Goal: Task Accomplishment & Management: Use online tool/utility

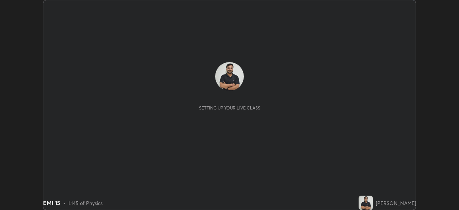
scroll to position [210, 459]
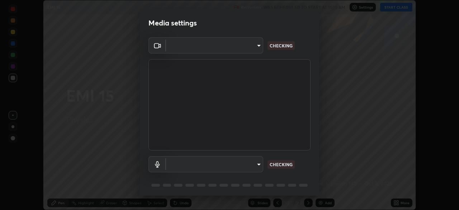
type input "c35a285883de36ed13854a1fbed0525b0d3f8b863e97d5e3b573df760e09333d"
click at [256, 161] on body "Erase all EMI 15 Recording WAS SCHEDULED TO START AT 11:10 AM Settings START CL…" at bounding box center [229, 105] width 459 height 210
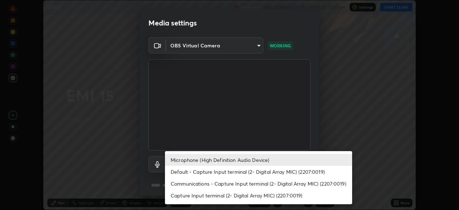
click at [261, 177] on li "Default - Capture Input terminal (2- Digital Array MIC) (2207:0019)" at bounding box center [258, 172] width 187 height 12
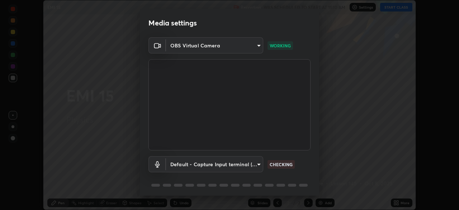
click at [254, 164] on body "Erase all EMI 15 Recording WAS SCHEDULED TO START AT 11:10 AM Settings START CL…" at bounding box center [229, 105] width 459 height 210
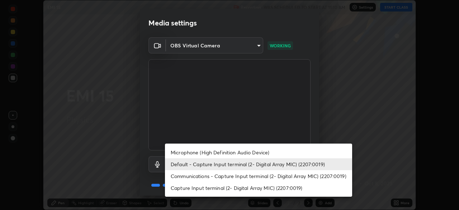
click at [258, 151] on li "Microphone (High Definition Audio Device)" at bounding box center [258, 152] width 187 height 12
type input "3d334ac0a462d559afaba984711ee6781e2bfd9c7b4003d7f15efc1d03da94cf"
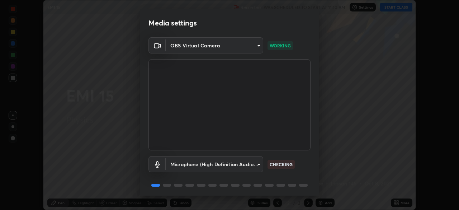
scroll to position [25, 0]
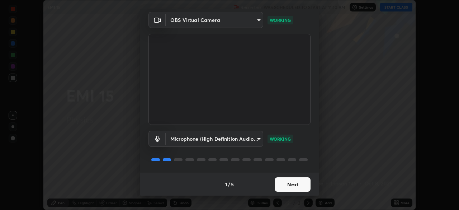
click at [293, 190] on button "Next" at bounding box center [293, 184] width 36 height 14
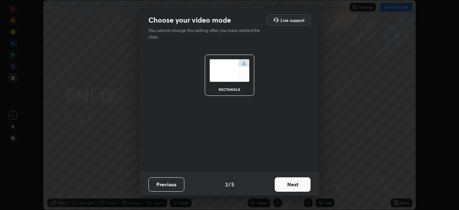
scroll to position [0, 0]
click at [294, 187] on button "Next" at bounding box center [293, 184] width 36 height 14
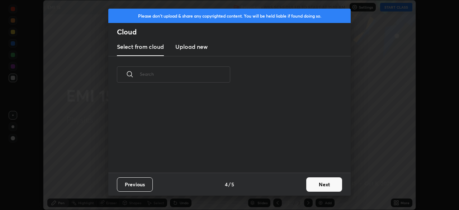
click at [296, 187] on div "Previous 4 / 5 Next" at bounding box center [229, 184] width 242 height 23
click at [297, 187] on div "Previous 4 / 5 Next" at bounding box center [229, 184] width 242 height 23
click at [316, 186] on button "Next" at bounding box center [324, 184] width 36 height 14
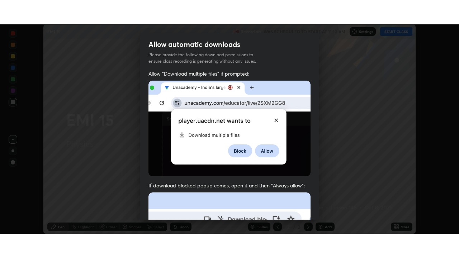
scroll to position [172, 0]
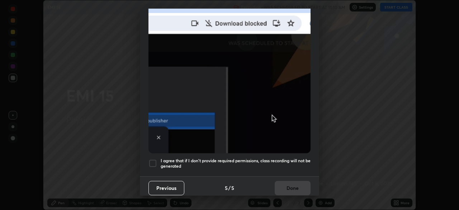
click at [275, 164] on h5 "I agree that if I don't provide required permissions, class recording will not …" at bounding box center [236, 163] width 150 height 11
click at [291, 185] on button "Done" at bounding box center [293, 188] width 36 height 14
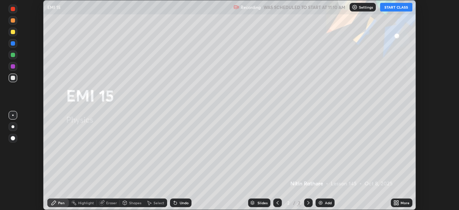
click at [398, 205] on icon at bounding box center [398, 204] width 2 height 2
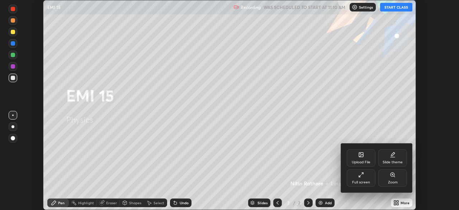
click at [369, 177] on div "Full screen" at bounding box center [361, 177] width 29 height 17
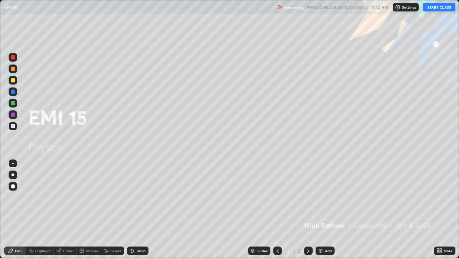
scroll to position [258, 459]
click at [431, 11] on button "START CLASS" at bounding box center [439, 7] width 32 height 9
click at [326, 209] on div "Add" at bounding box center [328, 251] width 7 height 4
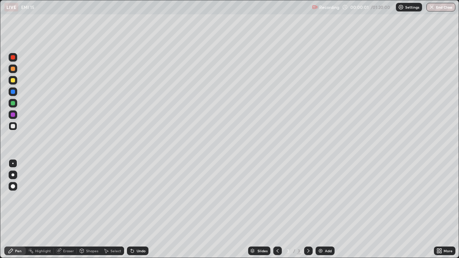
click at [16, 56] on div at bounding box center [13, 57] width 9 height 9
click at [12, 175] on div at bounding box center [12, 175] width 3 height 3
click at [10, 126] on div at bounding box center [13, 126] width 9 height 9
click at [91, 209] on div "Shapes" at bounding box center [92, 251] width 12 height 4
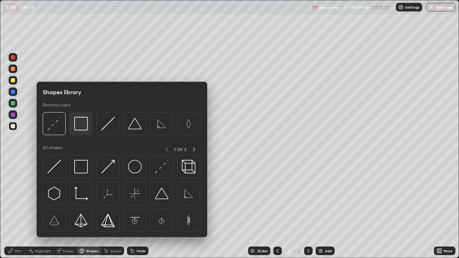
click at [81, 123] on img at bounding box center [81, 124] width 14 height 14
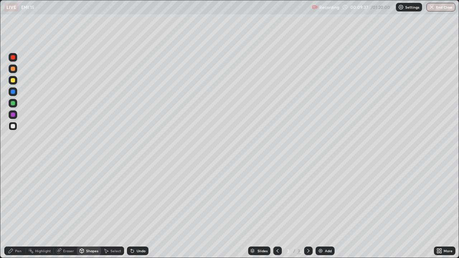
click at [93, 209] on div "Shapes" at bounding box center [92, 251] width 12 height 4
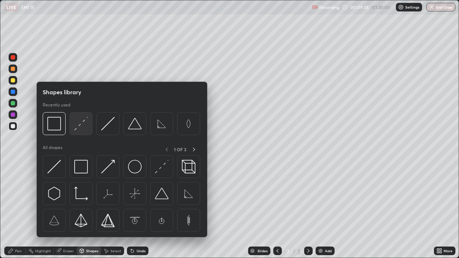
click at [81, 128] on img at bounding box center [81, 124] width 14 height 14
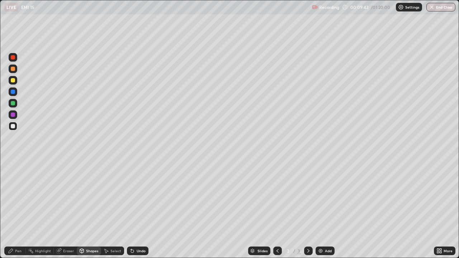
click at [140, 209] on div "Undo" at bounding box center [138, 251] width 22 height 9
click at [144, 209] on div "Undo" at bounding box center [141, 251] width 9 height 4
click at [10, 209] on icon at bounding box center [11, 251] width 6 height 6
click at [11, 81] on div at bounding box center [13, 80] width 4 height 4
click at [89, 209] on div "Shapes" at bounding box center [89, 251] width 24 height 9
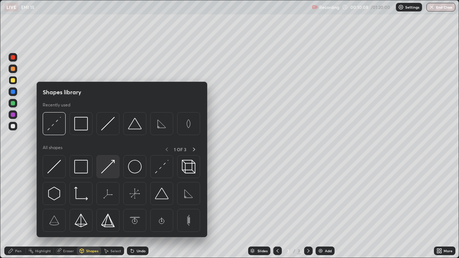
click at [112, 163] on img at bounding box center [108, 167] width 14 height 14
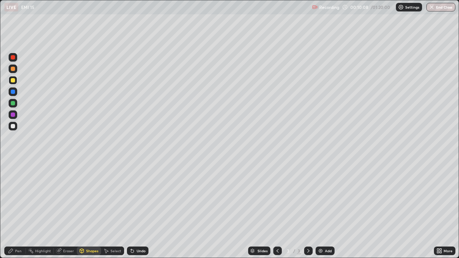
click at [13, 127] on div at bounding box center [13, 126] width 4 height 4
click at [13, 209] on div "Pen" at bounding box center [15, 251] width 22 height 9
click at [111, 209] on div "Select" at bounding box center [115, 251] width 11 height 4
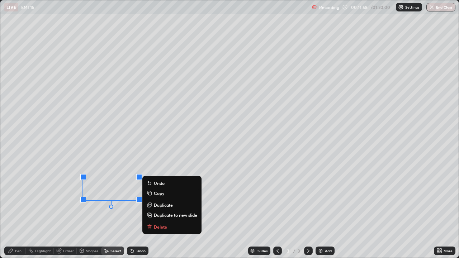
click at [162, 209] on p "Delete" at bounding box center [160, 227] width 13 height 6
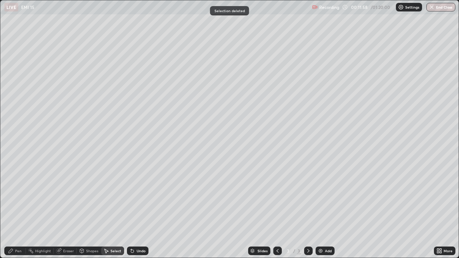
click at [13, 209] on icon at bounding box center [11, 251] width 6 height 6
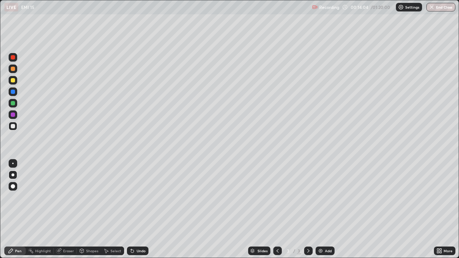
click at [95, 209] on div "Shapes" at bounding box center [92, 251] width 12 height 4
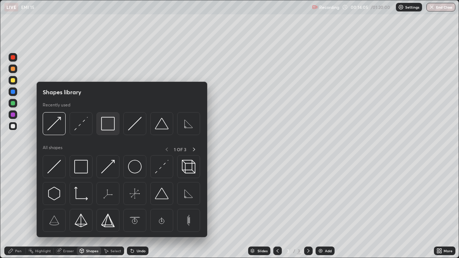
click at [110, 128] on img at bounding box center [108, 124] width 14 height 14
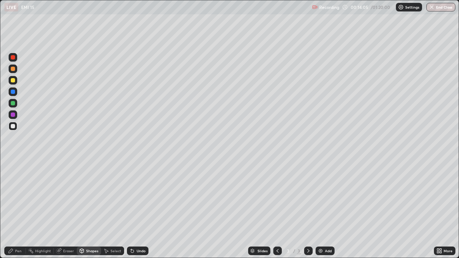
click at [15, 81] on div at bounding box center [13, 80] width 4 height 4
click at [87, 209] on div "Shapes" at bounding box center [89, 251] width 24 height 9
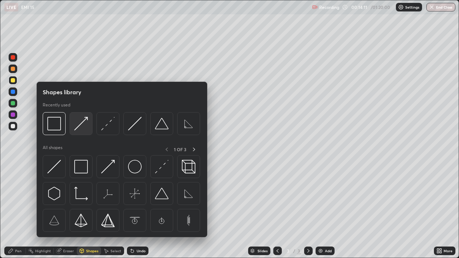
click at [84, 130] on img at bounding box center [81, 124] width 14 height 14
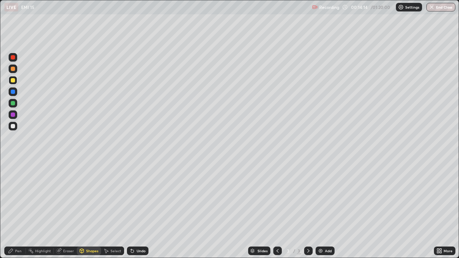
click at [12, 209] on icon at bounding box center [11, 251] width 6 height 6
click at [89, 209] on div "Shapes" at bounding box center [92, 251] width 12 height 4
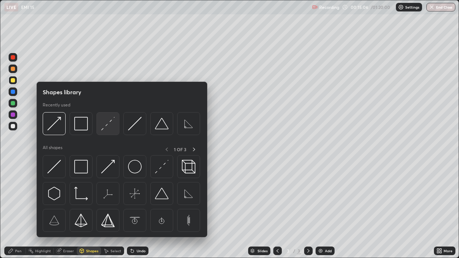
click at [105, 127] on img at bounding box center [108, 124] width 14 height 14
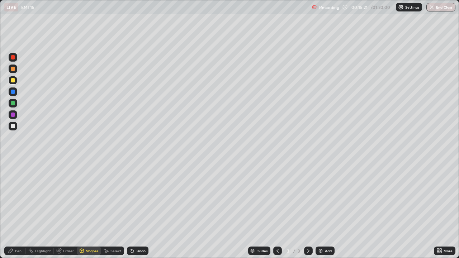
click at [140, 209] on div "Undo" at bounding box center [138, 251] width 22 height 9
click at [142, 209] on div "Undo" at bounding box center [138, 251] width 22 height 9
click at [63, 209] on div "Eraser" at bounding box center [68, 251] width 11 height 4
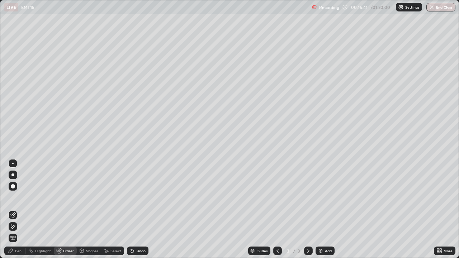
click at [18, 209] on div "Pen" at bounding box center [18, 251] width 6 height 4
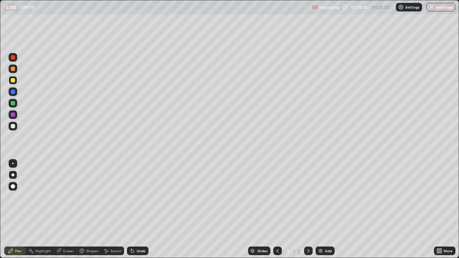
click at [10, 128] on div at bounding box center [13, 126] width 9 height 9
click at [65, 209] on div "Eraser" at bounding box center [68, 251] width 11 height 4
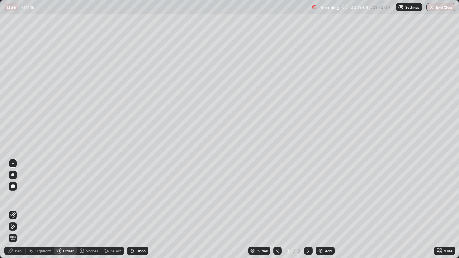
click at [14, 209] on icon at bounding box center [13, 227] width 6 height 6
click at [15, 209] on div "Pen" at bounding box center [18, 251] width 6 height 4
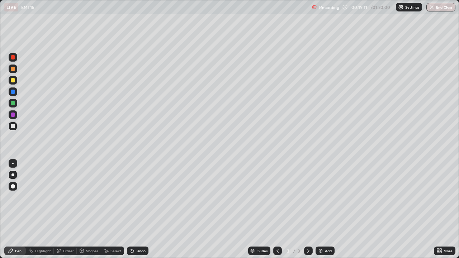
click at [10, 127] on div at bounding box center [13, 126] width 9 height 9
click at [327, 209] on div "Add" at bounding box center [325, 251] width 19 height 9
click at [14, 104] on div at bounding box center [13, 103] width 4 height 4
click at [13, 81] on div at bounding box center [13, 80] width 4 height 4
click at [13, 125] on div at bounding box center [13, 126] width 4 height 4
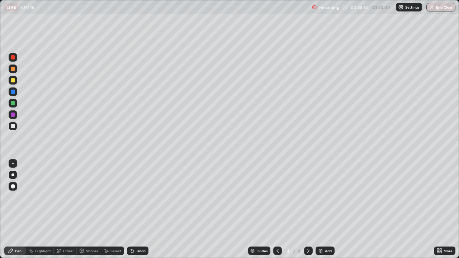
click at [134, 209] on div "Undo" at bounding box center [138, 251] width 22 height 9
click at [137, 209] on div "Undo" at bounding box center [138, 251] width 22 height 9
click at [135, 209] on div "Undo" at bounding box center [138, 251] width 22 height 9
click at [133, 209] on div "Undo" at bounding box center [138, 251] width 22 height 9
click at [132, 209] on icon at bounding box center [132, 251] width 6 height 6
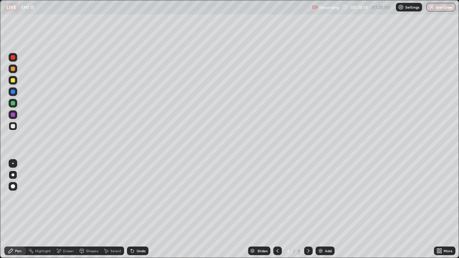
click at [133, 209] on div "Undo" at bounding box center [138, 251] width 22 height 9
click at [325, 209] on div "Add" at bounding box center [328, 251] width 7 height 4
click at [84, 209] on div "Shapes" at bounding box center [89, 251] width 24 height 9
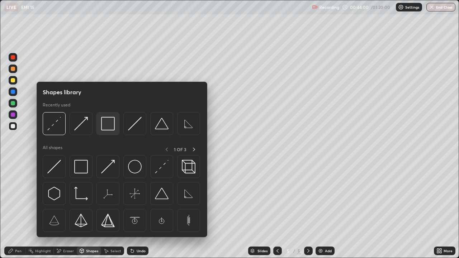
click at [107, 125] on img at bounding box center [108, 124] width 14 height 14
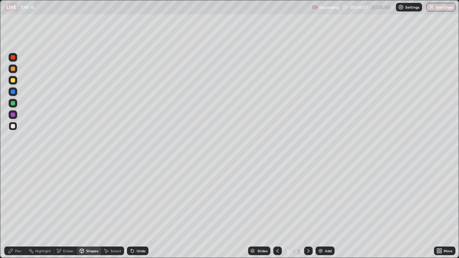
click at [68, 209] on div "Eraser" at bounding box center [68, 251] width 11 height 4
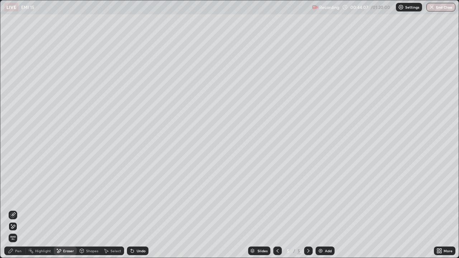
click at [14, 209] on icon at bounding box center [13, 215] width 6 height 6
click at [91, 209] on div "Shapes" at bounding box center [92, 251] width 12 height 4
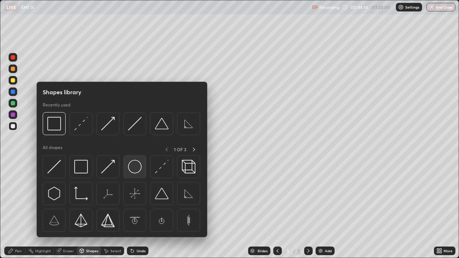
click at [136, 164] on img at bounding box center [135, 167] width 14 height 14
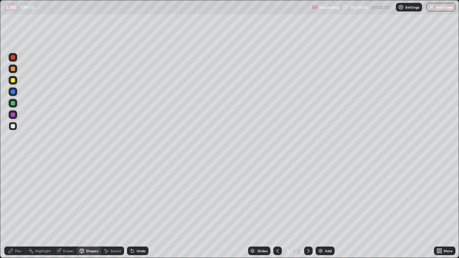
click at [17, 209] on div "Pen" at bounding box center [18, 251] width 6 height 4
click at [13, 104] on div at bounding box center [13, 103] width 4 height 4
click at [89, 209] on div "Shapes" at bounding box center [92, 251] width 12 height 4
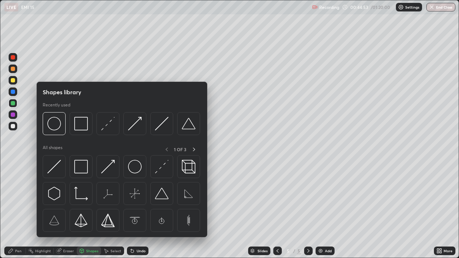
click at [10, 126] on div at bounding box center [13, 126] width 9 height 9
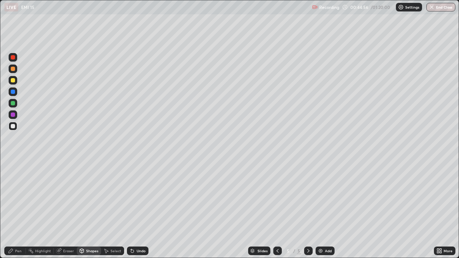
click at [141, 209] on div "Undo" at bounding box center [138, 251] width 22 height 9
click at [89, 209] on div "Shapes" at bounding box center [89, 251] width 24 height 9
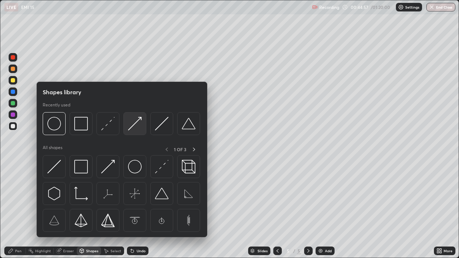
click at [136, 124] on img at bounding box center [135, 124] width 14 height 14
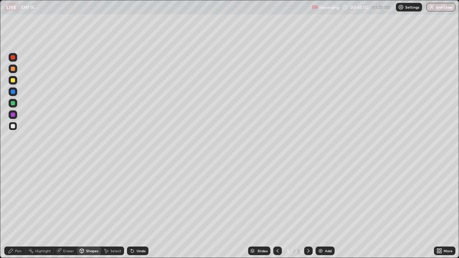
click at [90, 209] on div "Shapes" at bounding box center [92, 251] width 12 height 4
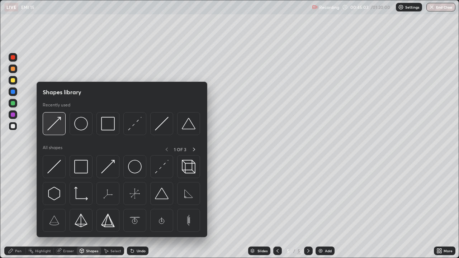
click at [53, 126] on img at bounding box center [54, 124] width 14 height 14
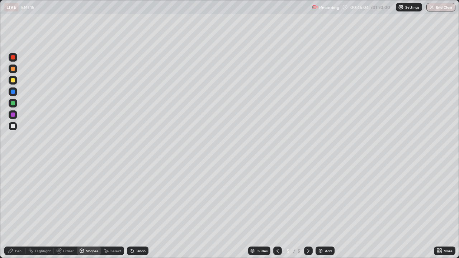
click at [14, 82] on div at bounding box center [13, 80] width 4 height 4
click at [15, 209] on div "Pen" at bounding box center [18, 251] width 6 height 4
click at [90, 209] on div "Shapes" at bounding box center [92, 251] width 12 height 4
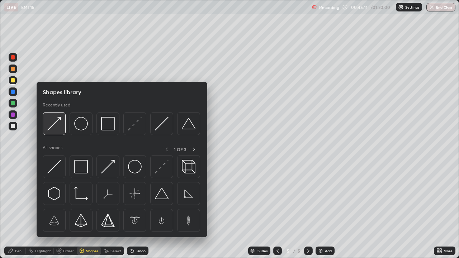
click at [56, 128] on img at bounding box center [54, 124] width 14 height 14
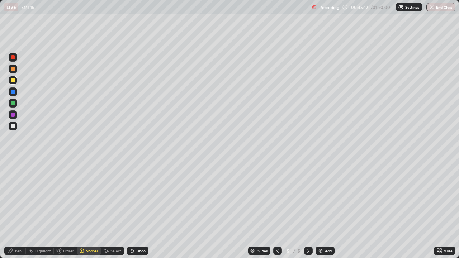
click at [12, 103] on div at bounding box center [13, 103] width 4 height 4
click at [15, 209] on div "Pen" at bounding box center [15, 251] width 22 height 9
click at [88, 209] on div "Shapes" at bounding box center [92, 251] width 12 height 4
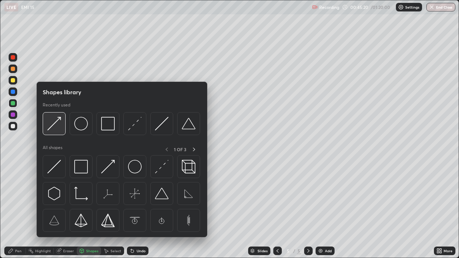
click at [55, 128] on img at bounding box center [54, 124] width 14 height 14
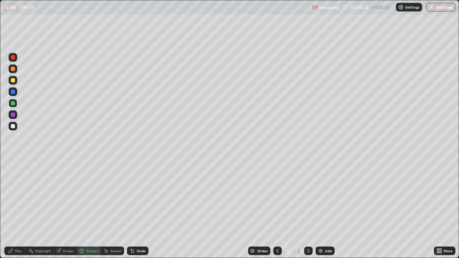
click at [15, 209] on div "Pen" at bounding box center [15, 251] width 22 height 9
click at [85, 209] on div "Shapes" at bounding box center [89, 251] width 24 height 9
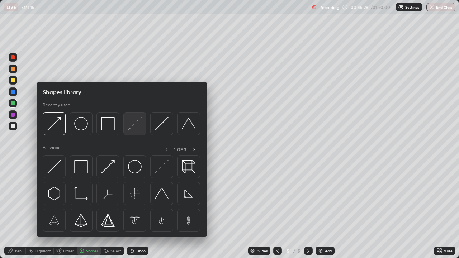
click at [140, 124] on img at bounding box center [135, 124] width 14 height 14
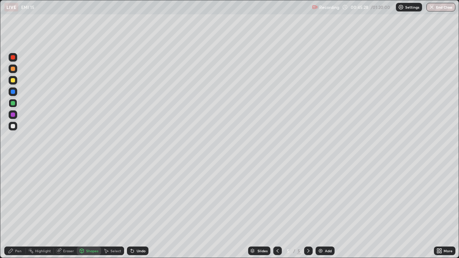
click at [11, 127] on div at bounding box center [13, 126] width 4 height 4
click at [87, 209] on div "Shapes" at bounding box center [92, 251] width 12 height 4
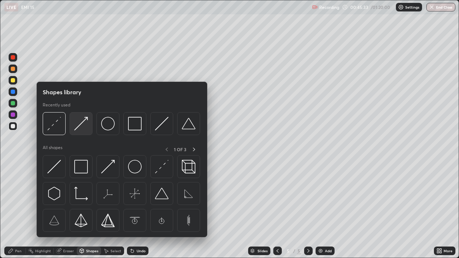
click at [80, 126] on img at bounding box center [81, 124] width 14 height 14
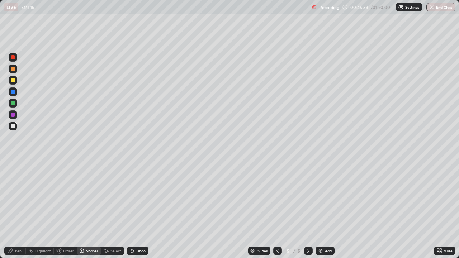
click at [13, 115] on div at bounding box center [13, 115] width 4 height 4
click at [14, 209] on div "Pen" at bounding box center [15, 251] width 22 height 9
click at [13, 128] on div at bounding box center [13, 126] width 4 height 4
click at [322, 209] on img at bounding box center [321, 251] width 6 height 6
click at [66, 209] on div "Eraser" at bounding box center [68, 251] width 11 height 4
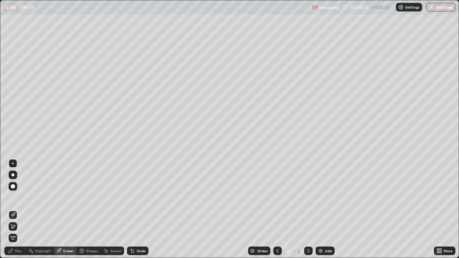
click at [13, 209] on icon at bounding box center [11, 251] width 6 height 6
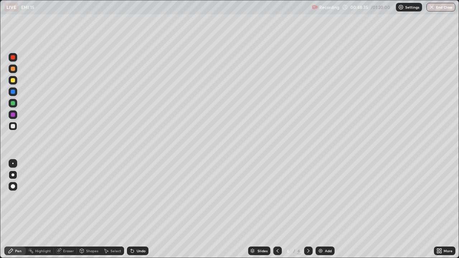
click at [275, 209] on icon at bounding box center [278, 251] width 6 height 6
click at [306, 209] on icon at bounding box center [309, 251] width 6 height 6
click at [325, 209] on div "Add" at bounding box center [328, 251] width 7 height 4
click at [91, 209] on div "Shapes" at bounding box center [92, 251] width 12 height 4
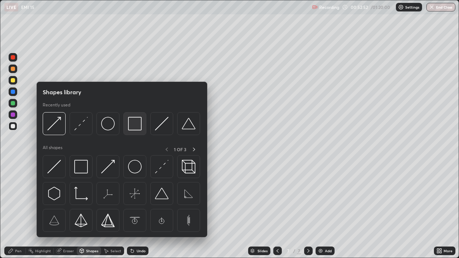
click at [132, 124] on img at bounding box center [135, 124] width 14 height 14
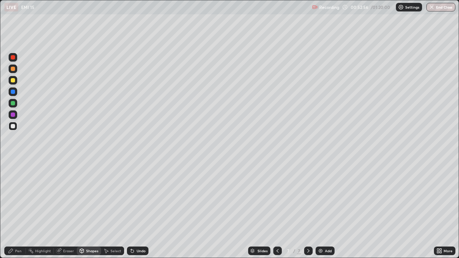
click at [70, 209] on div "Eraser" at bounding box center [68, 251] width 11 height 4
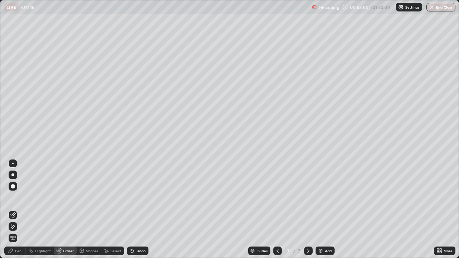
click at [89, 209] on div "Shapes" at bounding box center [92, 251] width 12 height 4
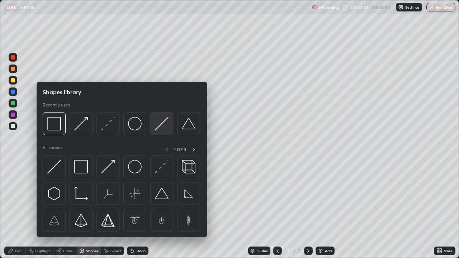
click at [164, 123] on img at bounding box center [162, 124] width 14 height 14
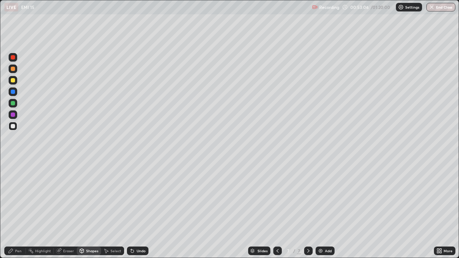
click at [21, 209] on div "Pen" at bounding box center [15, 251] width 22 height 9
click at [91, 209] on div "Shapes" at bounding box center [92, 251] width 12 height 4
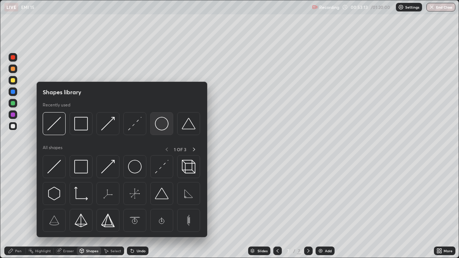
click at [164, 123] on img at bounding box center [162, 124] width 14 height 14
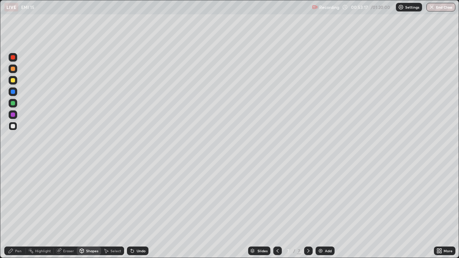
click at [19, 209] on div "Pen" at bounding box center [15, 251] width 22 height 9
click at [87, 209] on div "Shapes" at bounding box center [92, 251] width 12 height 4
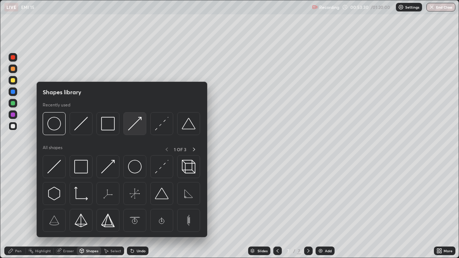
click at [135, 126] on img at bounding box center [135, 124] width 14 height 14
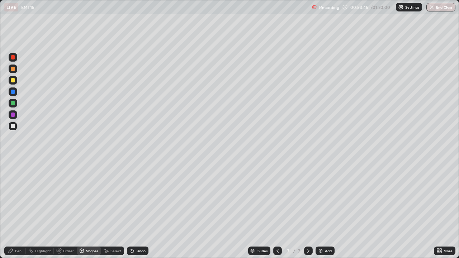
click at [18, 209] on div "Pen" at bounding box center [18, 251] width 6 height 4
click at [14, 81] on div at bounding box center [13, 80] width 4 height 4
click at [93, 209] on div "Shapes" at bounding box center [92, 251] width 12 height 4
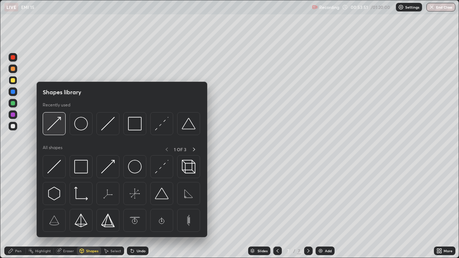
click at [63, 128] on div at bounding box center [54, 123] width 23 height 23
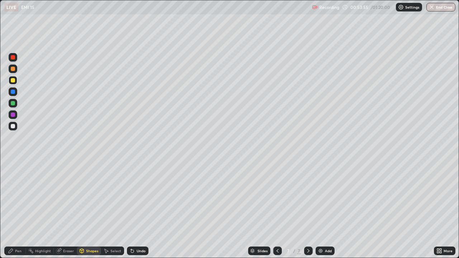
click at [13, 106] on div at bounding box center [13, 103] width 9 height 9
click at [85, 209] on div "Shapes" at bounding box center [89, 251] width 24 height 9
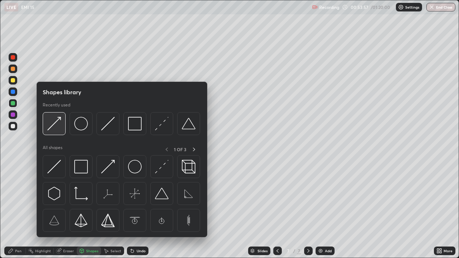
click at [54, 127] on img at bounding box center [54, 124] width 14 height 14
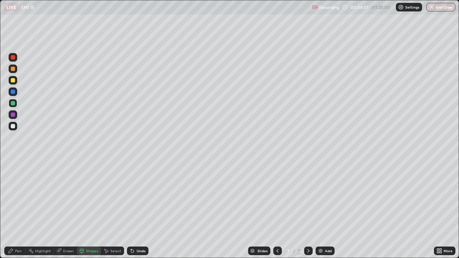
click at [15, 209] on div "Pen" at bounding box center [15, 251] width 22 height 9
click at [10, 82] on div at bounding box center [13, 80] width 9 height 9
click at [87, 209] on div "Shapes" at bounding box center [92, 251] width 12 height 4
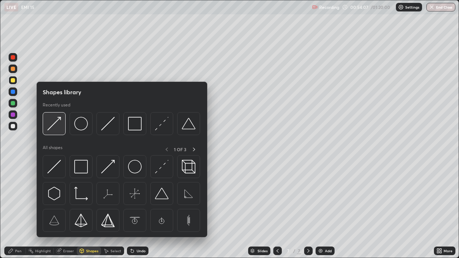
click at [52, 125] on img at bounding box center [54, 124] width 14 height 14
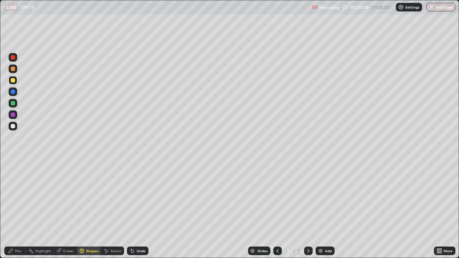
click at [9, 67] on div at bounding box center [13, 69] width 9 height 9
click at [29, 209] on circle at bounding box center [28, 250] width 1 height 1
click at [12, 209] on icon at bounding box center [11, 251] width 4 height 4
click at [136, 209] on div "Undo" at bounding box center [138, 251] width 22 height 9
click at [85, 209] on div "Shapes" at bounding box center [89, 251] width 24 height 9
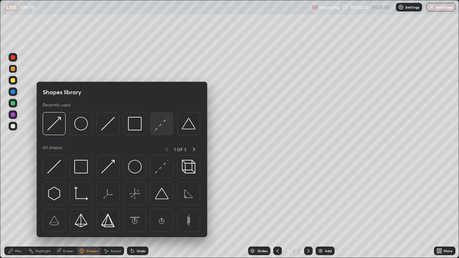
click at [162, 126] on img at bounding box center [162, 124] width 14 height 14
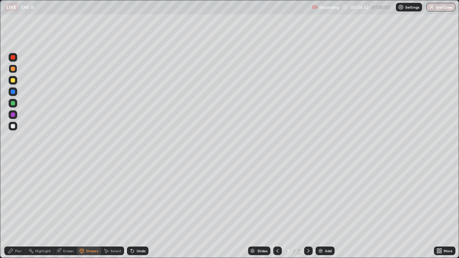
click at [13, 127] on div at bounding box center [13, 126] width 4 height 4
click at [95, 209] on div "Shapes" at bounding box center [92, 251] width 12 height 4
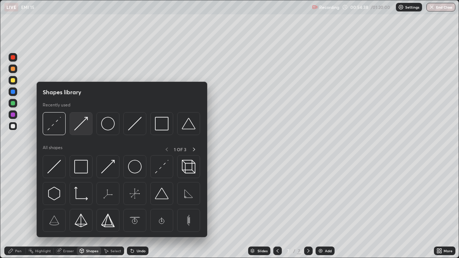
click at [81, 126] on img at bounding box center [81, 124] width 14 height 14
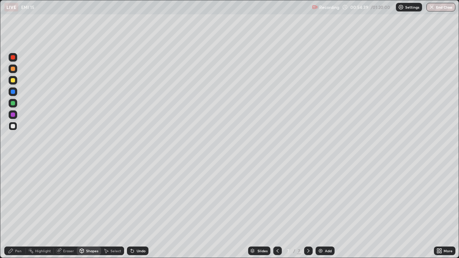
click at [12, 129] on div at bounding box center [13, 126] width 9 height 9
click at [14, 209] on div "Pen" at bounding box center [15, 251] width 22 height 9
click at [141, 209] on div "Undo" at bounding box center [141, 251] width 9 height 4
click at [325, 209] on div "Add" at bounding box center [328, 251] width 7 height 4
click at [95, 209] on div "Shapes" at bounding box center [92, 251] width 12 height 4
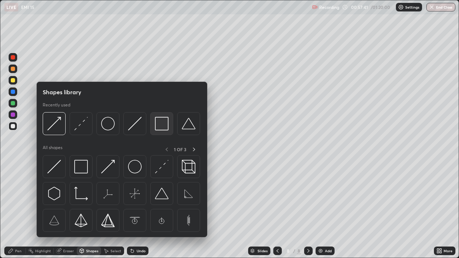
click at [162, 124] on img at bounding box center [162, 124] width 14 height 14
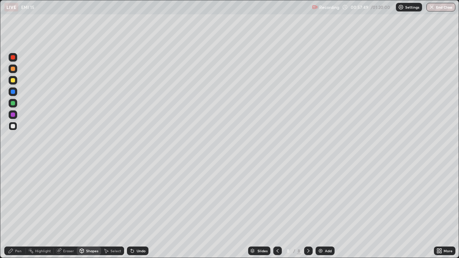
click at [67, 209] on div "Eraser" at bounding box center [68, 251] width 11 height 4
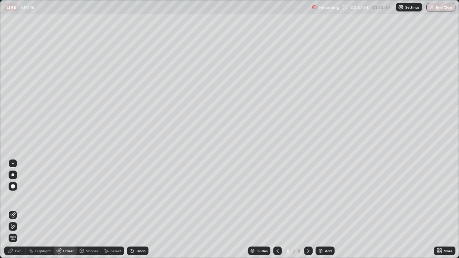
click at [90, 209] on div "Shapes" at bounding box center [92, 251] width 12 height 4
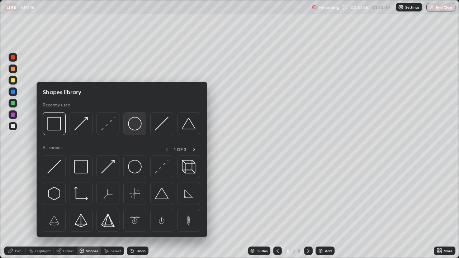
click at [135, 128] on img at bounding box center [135, 124] width 14 height 14
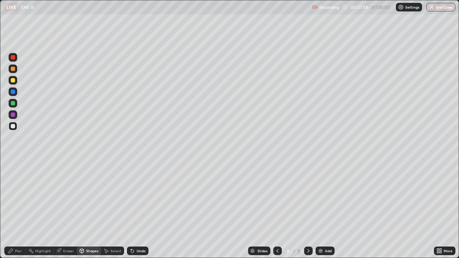
click at [18, 209] on div "Pen" at bounding box center [18, 251] width 6 height 4
click at [91, 209] on div "Shapes" at bounding box center [92, 251] width 12 height 4
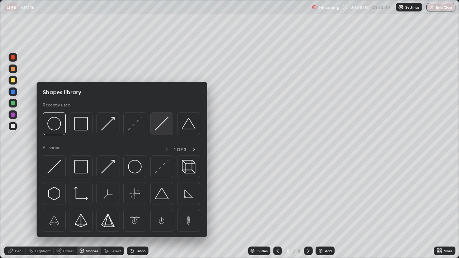
click at [163, 124] on img at bounding box center [162, 124] width 14 height 14
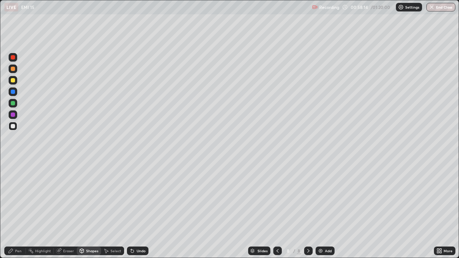
click at [20, 209] on div "Pen" at bounding box center [18, 251] width 6 height 4
click at [137, 209] on div "Undo" at bounding box center [141, 251] width 9 height 4
click at [88, 209] on div "Shapes" at bounding box center [92, 251] width 12 height 4
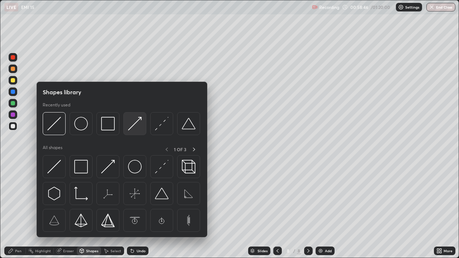
click at [139, 125] on img at bounding box center [135, 124] width 14 height 14
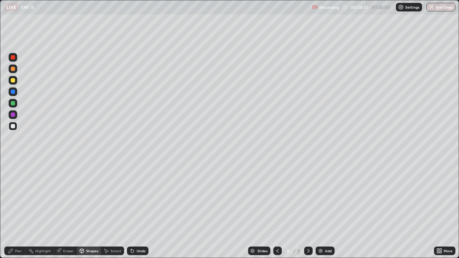
click at [14, 82] on div at bounding box center [13, 80] width 4 height 4
click at [18, 209] on div "Pen" at bounding box center [18, 251] width 6 height 4
click at [12, 104] on div at bounding box center [13, 103] width 4 height 4
click at [82, 209] on icon at bounding box center [82, 252] width 0 height 3
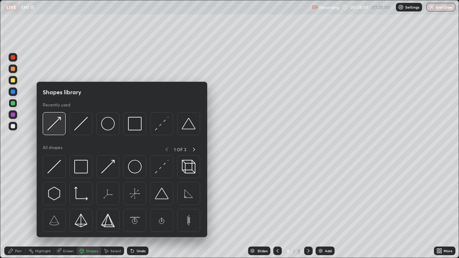
click at [57, 127] on img at bounding box center [54, 124] width 14 height 14
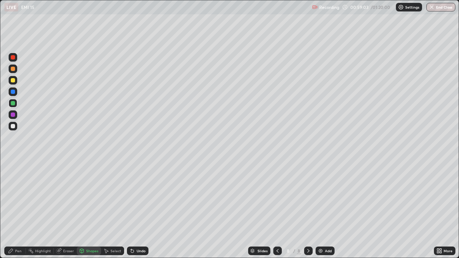
click at [20, 209] on div "Pen" at bounding box center [18, 251] width 6 height 4
click at [84, 209] on div "Shapes" at bounding box center [89, 251] width 24 height 9
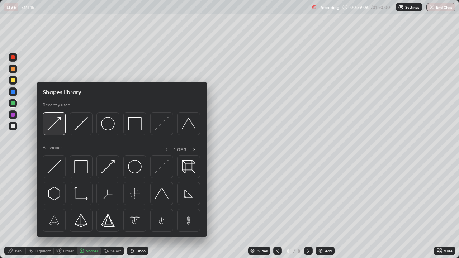
click at [53, 127] on img at bounding box center [54, 124] width 14 height 14
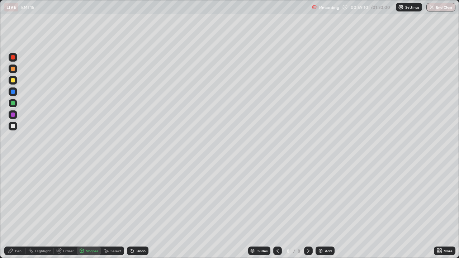
click at [21, 209] on div "Pen" at bounding box center [15, 251] width 22 height 9
click at [89, 209] on div "Shapes" at bounding box center [92, 251] width 12 height 4
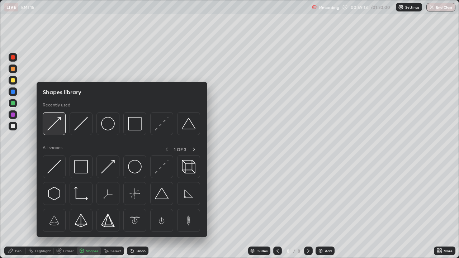
click at [55, 126] on img at bounding box center [54, 124] width 14 height 14
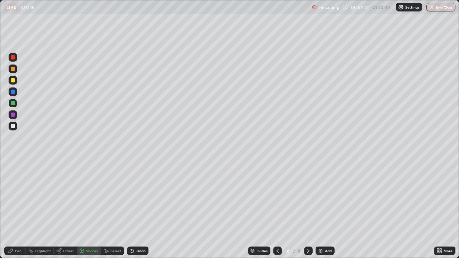
click at [18, 209] on div "Pen" at bounding box center [18, 251] width 6 height 4
click at [87, 209] on div "Shapes" at bounding box center [92, 251] width 12 height 4
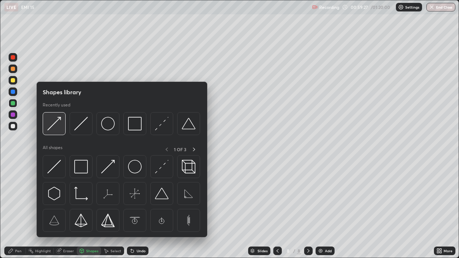
click at [58, 123] on img at bounding box center [54, 124] width 14 height 14
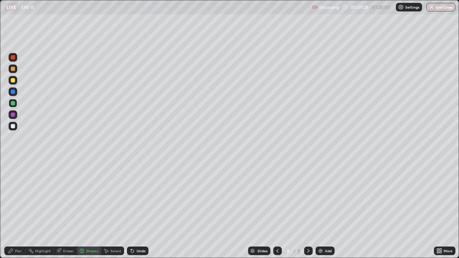
click at [12, 115] on div at bounding box center [13, 115] width 4 height 4
click at [10, 209] on icon at bounding box center [11, 251] width 6 height 6
click at [85, 209] on div "Shapes" at bounding box center [89, 251] width 24 height 9
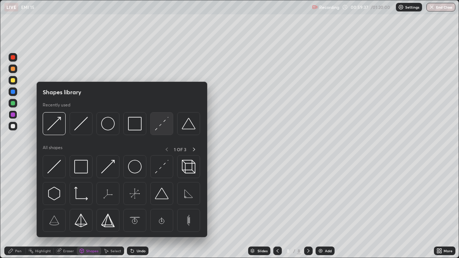
click at [162, 124] on img at bounding box center [162, 124] width 14 height 14
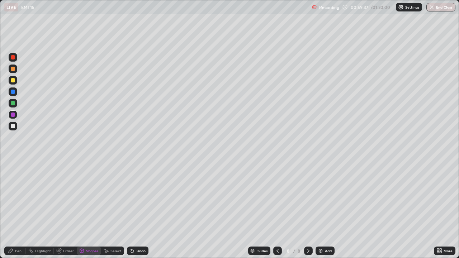
click at [12, 106] on div at bounding box center [13, 103] width 9 height 9
click at [10, 126] on div at bounding box center [13, 126] width 9 height 9
click at [88, 209] on div "Shapes" at bounding box center [92, 251] width 12 height 4
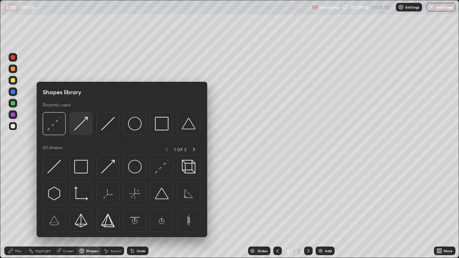
click at [80, 125] on img at bounding box center [81, 124] width 14 height 14
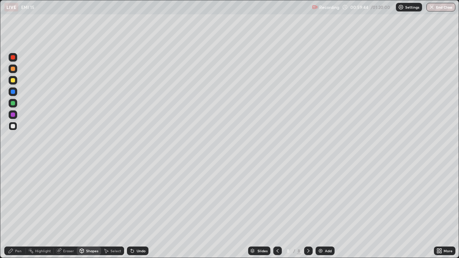
click at [17, 209] on div "Pen" at bounding box center [18, 251] width 6 height 4
click at [14, 127] on div at bounding box center [13, 126] width 4 height 4
click at [326, 209] on div "Add" at bounding box center [325, 251] width 19 height 9
click at [140, 209] on div "Undo" at bounding box center [141, 251] width 9 height 4
click at [139, 209] on div "Undo" at bounding box center [141, 251] width 9 height 4
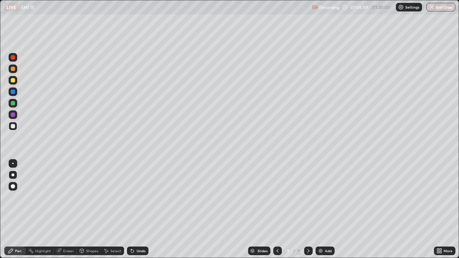
click at [328, 209] on div "Add" at bounding box center [328, 251] width 7 height 4
click at [89, 209] on div "Shapes" at bounding box center [92, 251] width 12 height 4
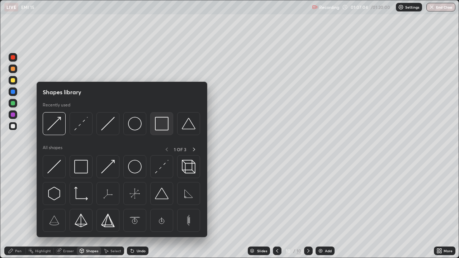
click at [162, 124] on img at bounding box center [162, 124] width 14 height 14
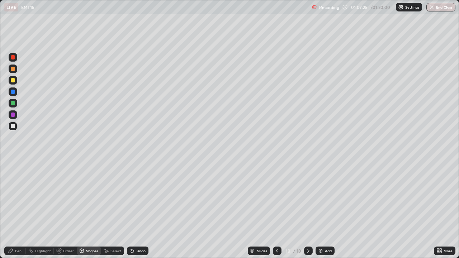
click at [63, 209] on div "Eraser" at bounding box center [68, 251] width 11 height 4
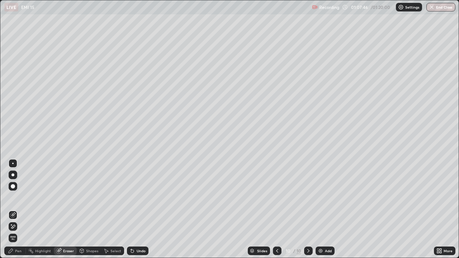
click at [84, 209] on icon at bounding box center [82, 251] width 6 height 6
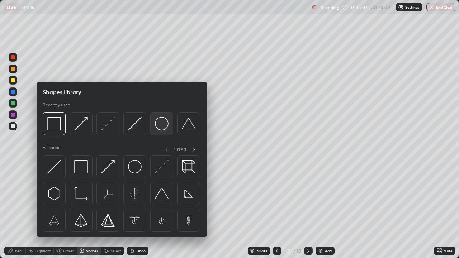
click at [161, 126] on img at bounding box center [162, 124] width 14 height 14
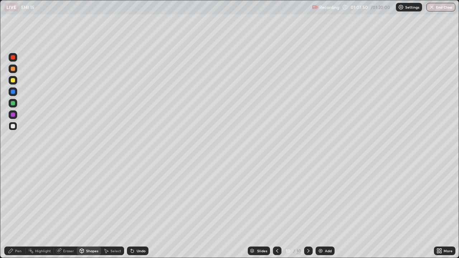
click at [20, 209] on div "Pen" at bounding box center [18, 251] width 6 height 4
click at [12, 104] on div at bounding box center [13, 103] width 4 height 4
click at [435, 8] on button "End Class" at bounding box center [440, 7] width 29 height 9
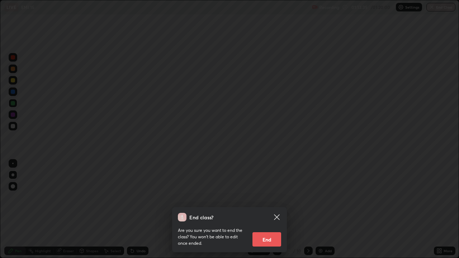
click at [264, 209] on button "End" at bounding box center [267, 239] width 29 height 14
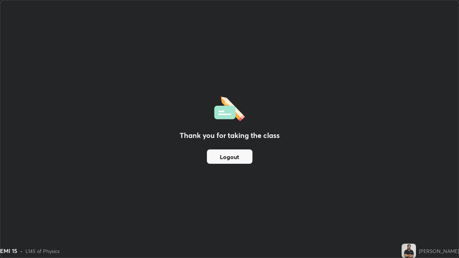
click at [246, 160] on button "Logout" at bounding box center [230, 157] width 46 height 14
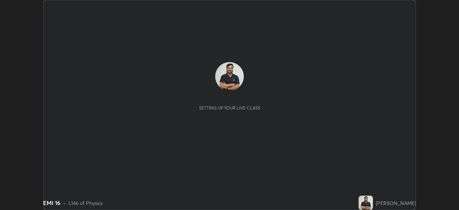
scroll to position [210, 459]
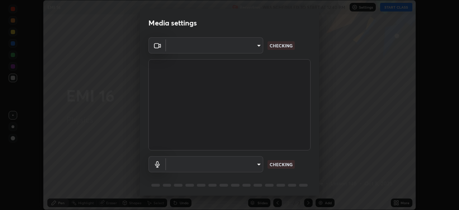
click at [254, 163] on body "Erase all EMI 16 Recording WAS SCHEDULED TO START AT 12:40 PM Settings START CL…" at bounding box center [229, 105] width 459 height 210
type input "c35a285883de36ed13854a1fbed0525b0d3f8b863e97d5e3b573df760e09333d"
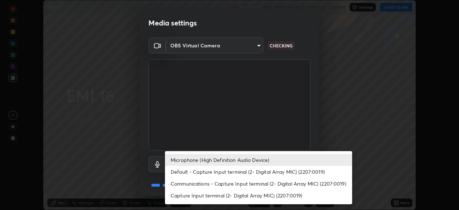
click at [268, 184] on li "Communications - Capture Input terminal (2- Digital Array MIC) (2207:0019)" at bounding box center [258, 184] width 187 height 12
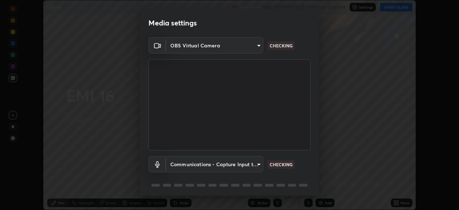
click at [258, 165] on body "Erase all EMI 16 Recording WAS SCHEDULED TO START AT 12:40 PM Settings START CL…" at bounding box center [229, 105] width 459 height 210
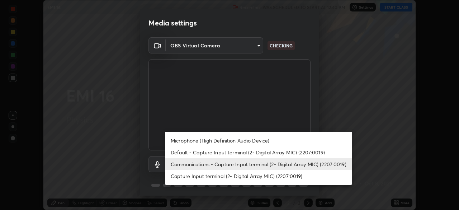
click at [251, 140] on li "Microphone (High Definition Audio Device)" at bounding box center [258, 141] width 187 height 12
type input "3d334ac0a462d559afaba984711ee6781e2bfd9c7b4003d7f15efc1d03da94cf"
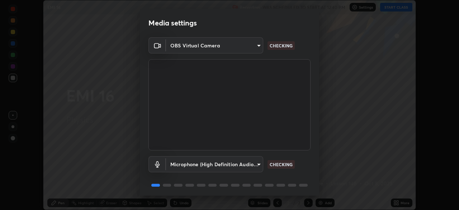
scroll to position [25, 0]
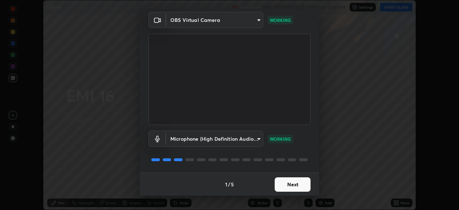
click at [302, 187] on button "Next" at bounding box center [293, 184] width 36 height 14
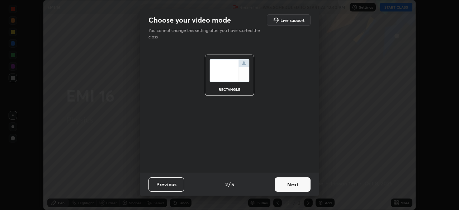
scroll to position [0, 0]
click at [302, 187] on button "Next" at bounding box center [293, 184] width 36 height 14
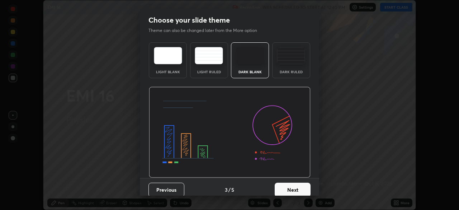
click at [302, 186] on button "Next" at bounding box center [293, 190] width 36 height 14
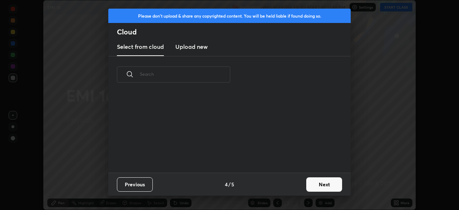
click at [302, 186] on div "Previous 4 / 5 Next" at bounding box center [229, 184] width 242 height 23
click at [318, 185] on button "Next" at bounding box center [324, 184] width 36 height 14
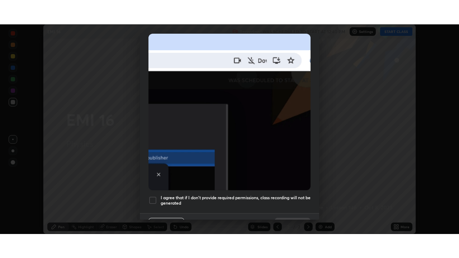
scroll to position [172, 0]
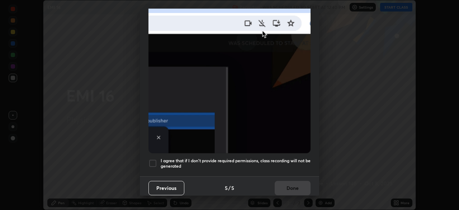
click at [294, 165] on h5 "I agree that if I don't provide required permissions, class recording will not …" at bounding box center [236, 163] width 150 height 11
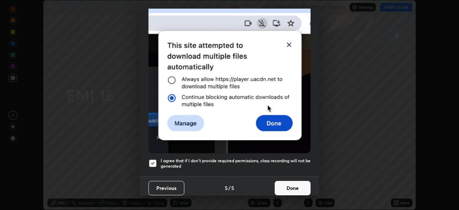
click at [295, 186] on button "Done" at bounding box center [293, 188] width 36 height 14
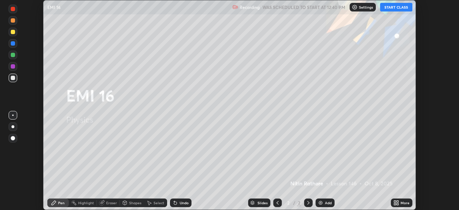
click at [402, 201] on div "More" at bounding box center [405, 203] width 9 height 4
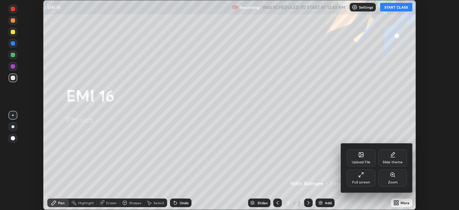
click at [367, 181] on div "Full screen" at bounding box center [361, 182] width 18 height 4
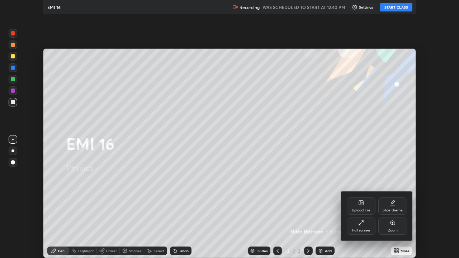
scroll to position [258, 459]
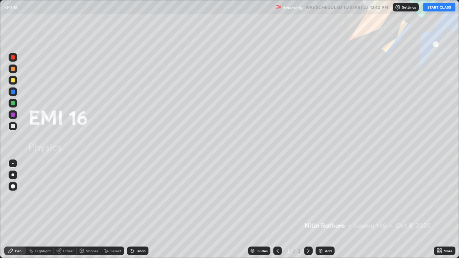
click at [429, 8] on button "START CLASS" at bounding box center [439, 7] width 32 height 9
click at [324, 209] on div "Add" at bounding box center [325, 251] width 19 height 9
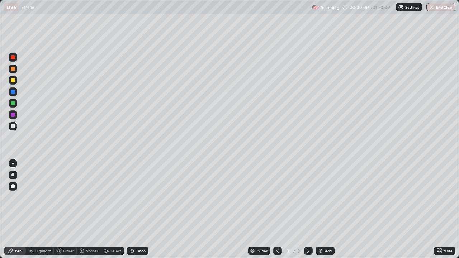
click at [14, 176] on div at bounding box center [12, 175] width 3 height 3
click at [132, 209] on icon at bounding box center [132, 251] width 3 height 3
click at [67, 209] on div "Eraser" at bounding box center [68, 251] width 11 height 4
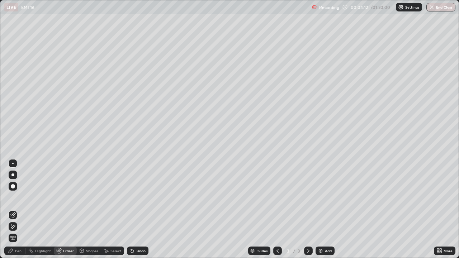
click at [22, 209] on div "Pen" at bounding box center [15, 251] width 22 height 9
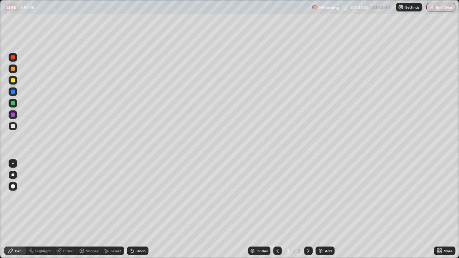
click at [143, 209] on div "Undo" at bounding box center [141, 251] width 9 height 4
click at [323, 209] on div "Add" at bounding box center [325, 251] width 19 height 9
click at [10, 125] on div at bounding box center [13, 126] width 9 height 9
click at [135, 209] on div "Undo" at bounding box center [138, 251] width 22 height 9
click at [140, 209] on div "Undo" at bounding box center [141, 251] width 9 height 4
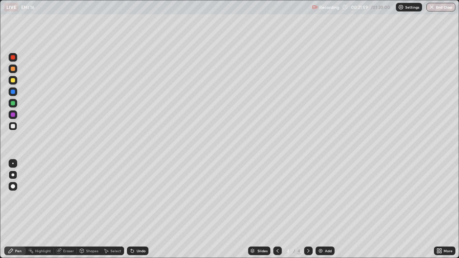
click at [140, 209] on div "Undo" at bounding box center [141, 251] width 9 height 4
click at [330, 209] on div "Add" at bounding box center [328, 251] width 7 height 4
click at [92, 209] on div "Shapes" at bounding box center [92, 251] width 12 height 4
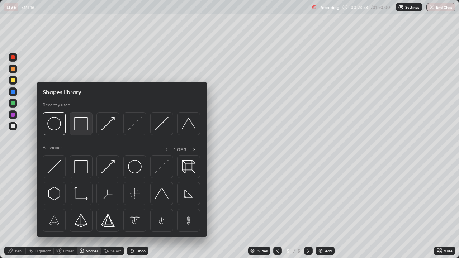
click at [84, 125] on img at bounding box center [81, 124] width 14 height 14
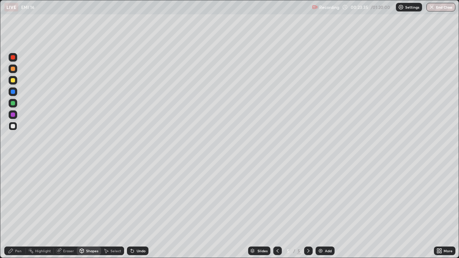
click at [67, 209] on div "Eraser" at bounding box center [68, 251] width 11 height 4
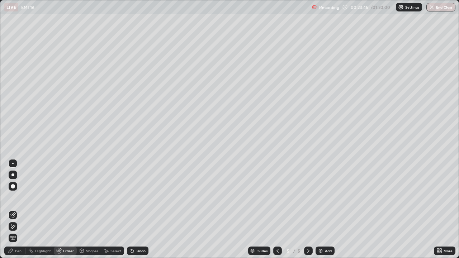
click at [15, 209] on div "Pen" at bounding box center [15, 251] width 22 height 9
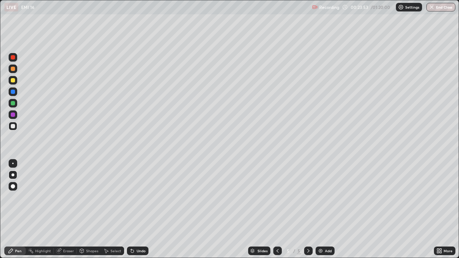
click at [91, 209] on div "Shapes" at bounding box center [92, 251] width 12 height 4
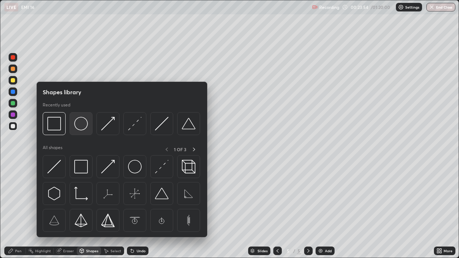
click at [82, 127] on img at bounding box center [81, 124] width 14 height 14
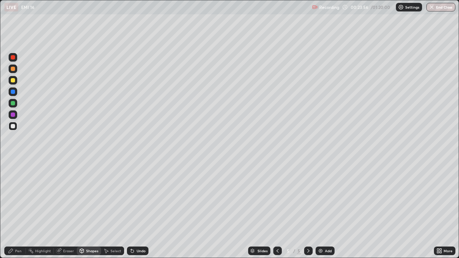
click at [17, 209] on div "Pen" at bounding box center [18, 251] width 6 height 4
click at [14, 104] on div at bounding box center [13, 103] width 4 height 4
click at [10, 125] on div at bounding box center [13, 126] width 9 height 9
click at [11, 129] on div at bounding box center [13, 126] width 9 height 9
click at [12, 82] on div at bounding box center [13, 80] width 4 height 4
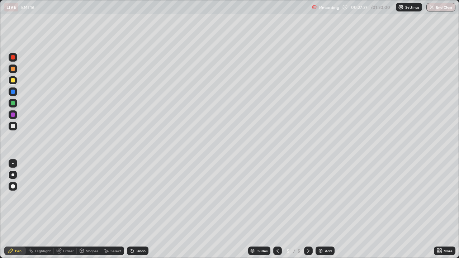
click at [82, 209] on icon at bounding box center [82, 251] width 4 height 4
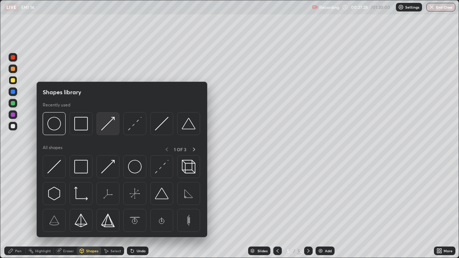
click at [105, 125] on img at bounding box center [108, 124] width 14 height 14
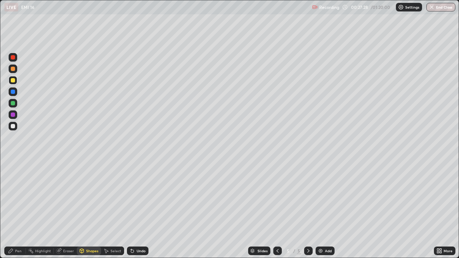
click at [12, 127] on div at bounding box center [13, 126] width 4 height 4
click at [86, 209] on div "Shapes" at bounding box center [92, 251] width 12 height 4
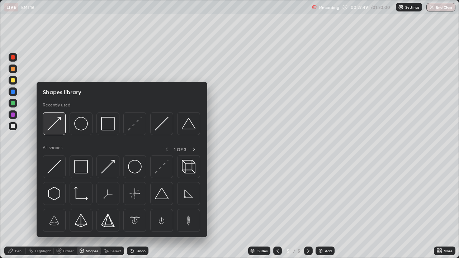
click at [51, 124] on img at bounding box center [54, 124] width 14 height 14
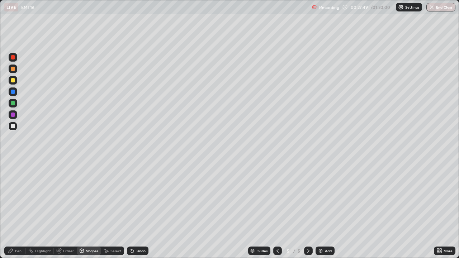
click at [13, 101] on div at bounding box center [13, 103] width 4 height 4
click at [19, 209] on div "Pen" at bounding box center [15, 251] width 22 height 9
click at [88, 209] on div "Shapes" at bounding box center [92, 251] width 12 height 4
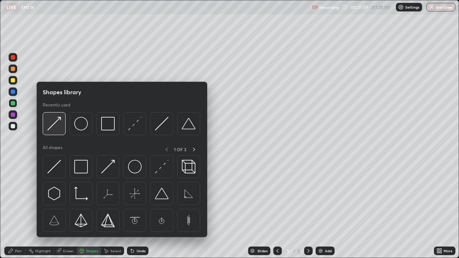
click at [53, 127] on img at bounding box center [54, 124] width 14 height 14
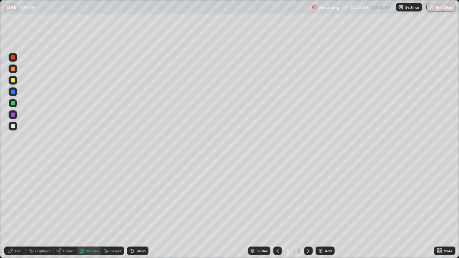
click at [12, 81] on div at bounding box center [13, 80] width 4 height 4
click at [14, 209] on div "Pen" at bounding box center [15, 251] width 22 height 9
click at [86, 209] on div "Shapes" at bounding box center [92, 251] width 12 height 4
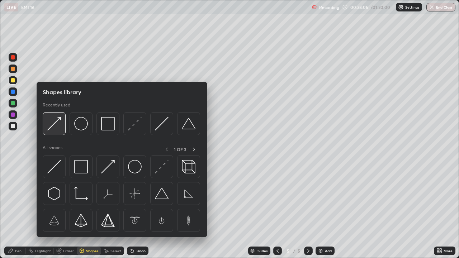
click at [54, 126] on img at bounding box center [54, 124] width 14 height 14
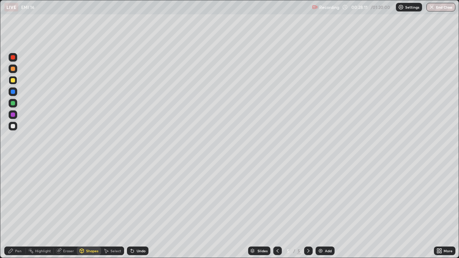
click at [17, 209] on div "Pen" at bounding box center [15, 251] width 22 height 9
click at [91, 209] on div "Shapes" at bounding box center [92, 251] width 12 height 4
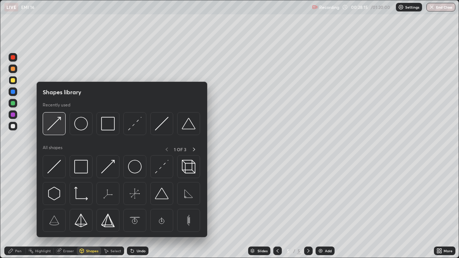
click at [56, 130] on img at bounding box center [54, 124] width 14 height 14
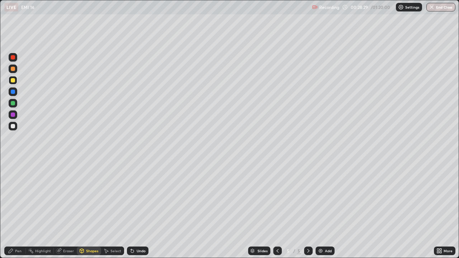
click at [18, 209] on div "Pen" at bounding box center [15, 251] width 22 height 9
click at [94, 209] on div "Shapes" at bounding box center [92, 251] width 12 height 4
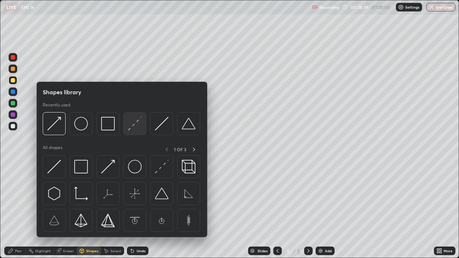
click at [138, 123] on img at bounding box center [135, 124] width 14 height 14
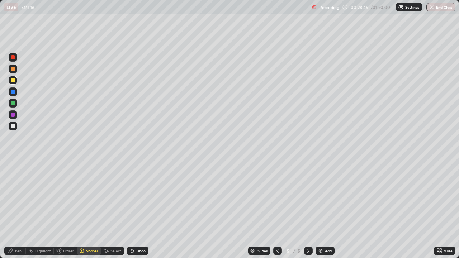
click at [93, 209] on div "Shapes" at bounding box center [89, 251] width 24 height 9
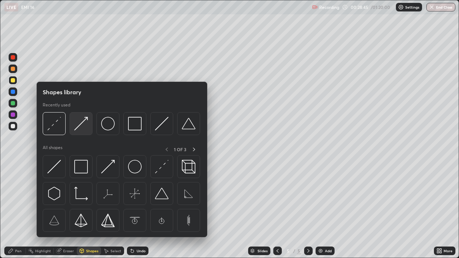
click at [85, 126] on img at bounding box center [81, 124] width 14 height 14
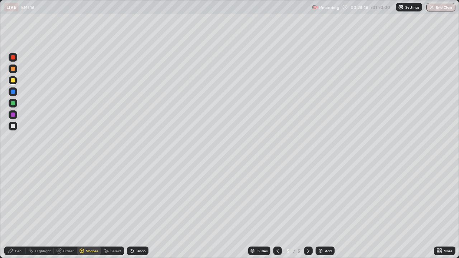
click at [13, 129] on div at bounding box center [13, 126] width 9 height 9
click at [18, 209] on div "Pen" at bounding box center [18, 251] width 6 height 4
click at [137, 209] on div "Undo" at bounding box center [138, 251] width 22 height 9
click at [81, 209] on icon at bounding box center [82, 250] width 4 height 1
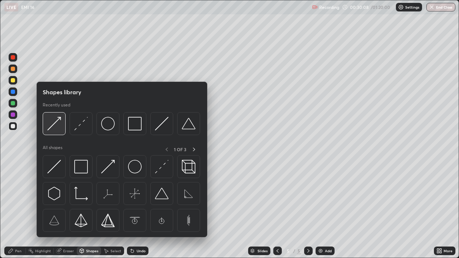
click at [55, 124] on img at bounding box center [54, 124] width 14 height 14
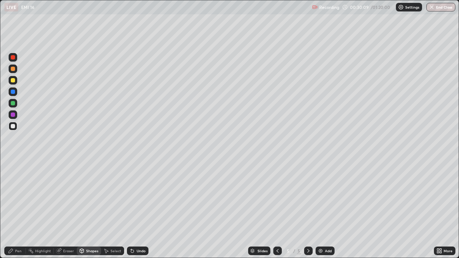
click at [11, 69] on div at bounding box center [13, 69] width 4 height 4
click at [18, 209] on div "Pen" at bounding box center [18, 251] width 6 height 4
click at [92, 209] on div "Shapes" at bounding box center [92, 251] width 12 height 4
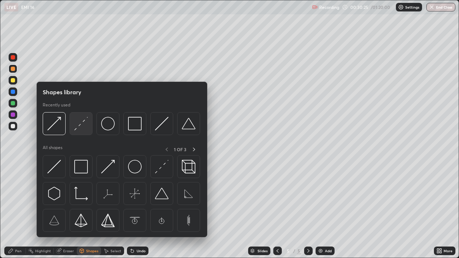
click at [80, 126] on img at bounding box center [81, 124] width 14 height 14
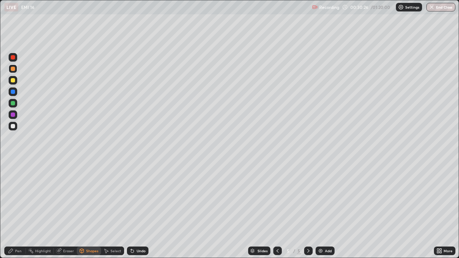
click at [14, 115] on div at bounding box center [13, 115] width 4 height 4
click at [13, 209] on icon at bounding box center [11, 251] width 6 height 6
click at [12, 128] on div at bounding box center [13, 126] width 4 height 4
click at [64, 209] on div "Eraser" at bounding box center [68, 251] width 11 height 4
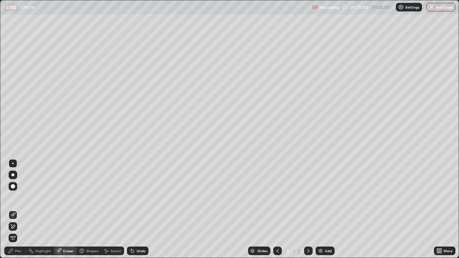
click at [13, 209] on icon at bounding box center [13, 227] width 6 height 6
click at [13, 209] on icon at bounding box center [11, 251] width 6 height 6
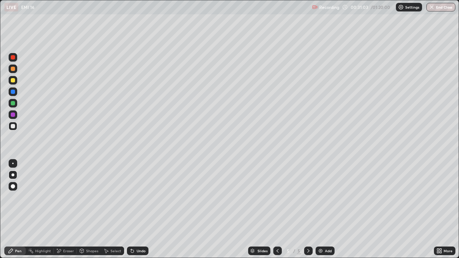
click at [68, 209] on div "Eraser" at bounding box center [68, 251] width 11 height 4
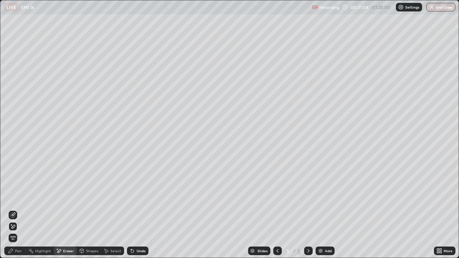
click at [19, 209] on div "Pen" at bounding box center [18, 251] width 6 height 4
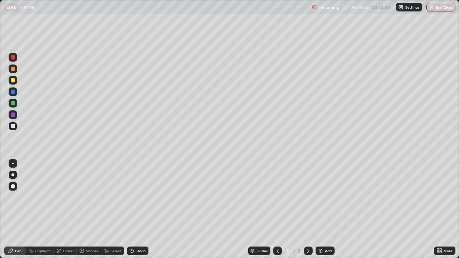
click at [323, 209] on div "Add" at bounding box center [325, 251] width 19 height 9
click at [95, 209] on div "Shapes" at bounding box center [92, 251] width 12 height 4
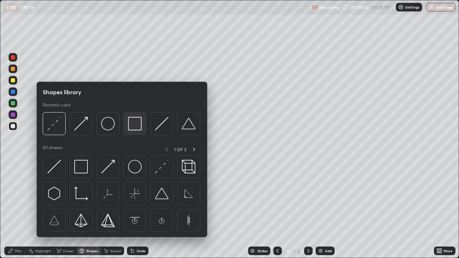
click at [137, 125] on img at bounding box center [135, 124] width 14 height 14
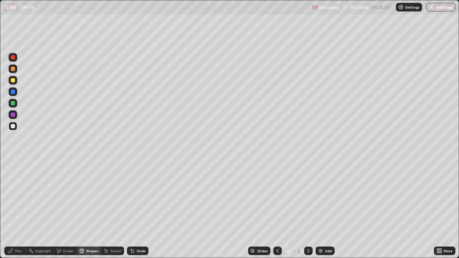
click at [61, 209] on icon at bounding box center [59, 251] width 6 height 6
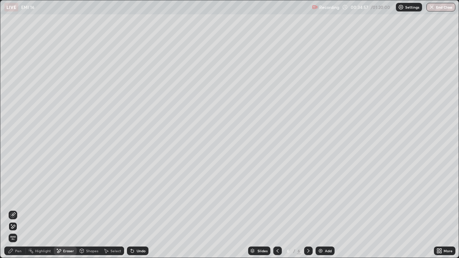
click at [14, 209] on icon at bounding box center [13, 215] width 6 height 6
click at [86, 209] on div "Shapes" at bounding box center [92, 251] width 12 height 4
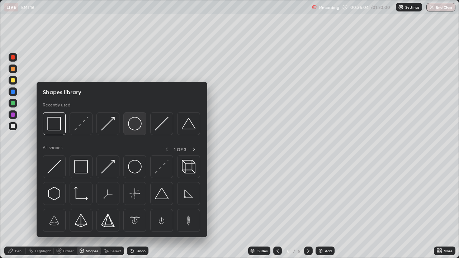
click at [137, 124] on img at bounding box center [135, 124] width 14 height 14
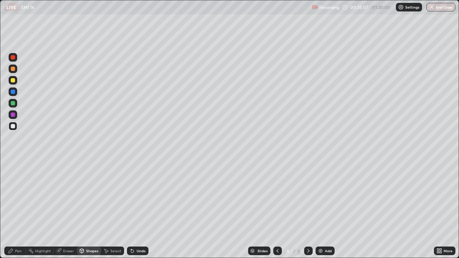
click at [18, 209] on div "Pen" at bounding box center [18, 251] width 6 height 4
click at [90, 209] on div "Shapes" at bounding box center [92, 251] width 12 height 4
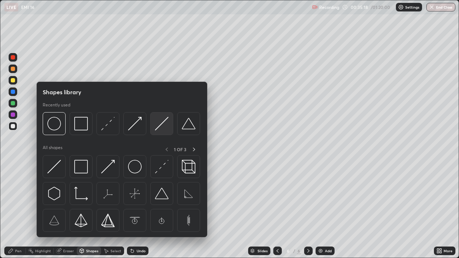
click at [163, 124] on img at bounding box center [162, 124] width 14 height 14
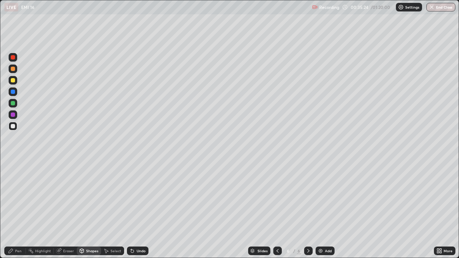
click at [19, 209] on div "Pen" at bounding box center [15, 251] width 22 height 9
click at [14, 104] on div at bounding box center [13, 103] width 4 height 4
click at [15, 81] on div at bounding box center [13, 80] width 4 height 4
click at [87, 209] on div "Shapes" at bounding box center [92, 251] width 12 height 4
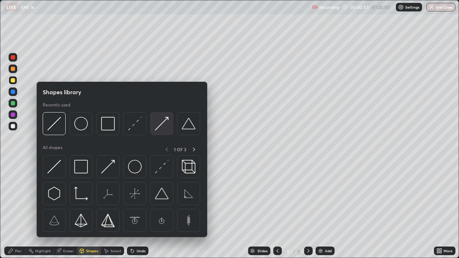
click at [160, 125] on img at bounding box center [162, 124] width 14 height 14
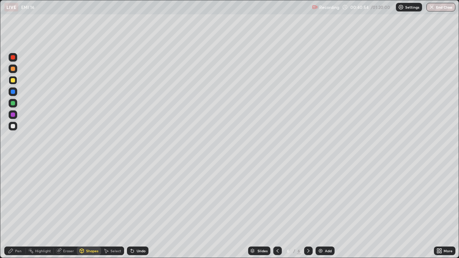
click at [12, 128] on div at bounding box center [13, 126] width 4 height 4
click at [12, 70] on div at bounding box center [13, 69] width 4 height 4
click at [18, 209] on div "Pen" at bounding box center [15, 251] width 22 height 9
click at [90, 209] on div "Shapes" at bounding box center [92, 251] width 12 height 4
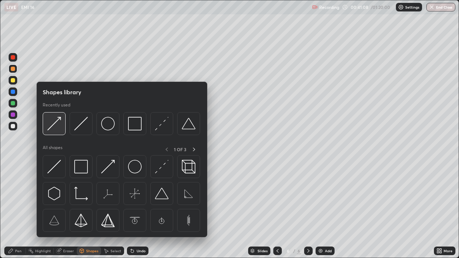
click at [52, 127] on img at bounding box center [54, 124] width 14 height 14
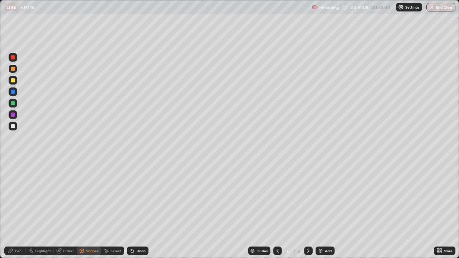
click at [13, 103] on div at bounding box center [13, 103] width 4 height 4
click at [88, 209] on div "Shapes" at bounding box center [92, 251] width 12 height 4
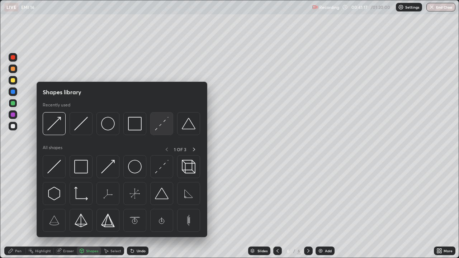
click at [161, 123] on img at bounding box center [162, 124] width 14 height 14
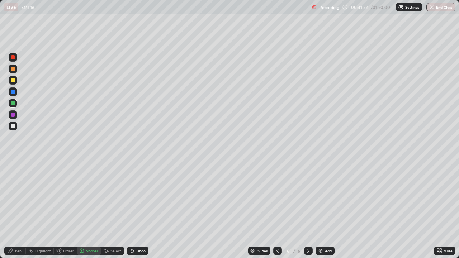
click at [94, 209] on div "Shapes" at bounding box center [92, 251] width 12 height 4
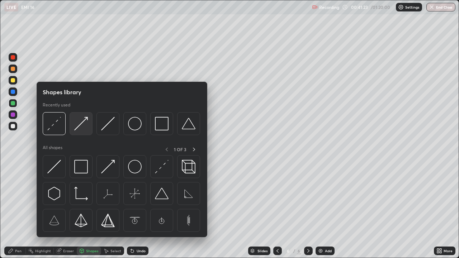
click at [82, 125] on img at bounding box center [81, 124] width 14 height 14
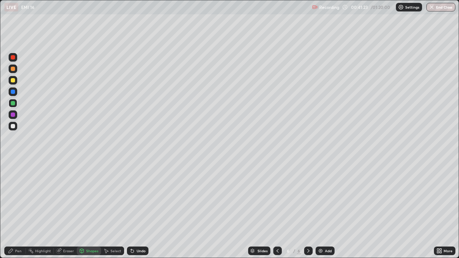
click at [14, 115] on div at bounding box center [13, 115] width 4 height 4
click at [16, 209] on div "Pen" at bounding box center [15, 251] width 22 height 9
click at [13, 127] on div at bounding box center [13, 126] width 4 height 4
click at [63, 209] on div "Eraser" at bounding box center [68, 251] width 11 height 4
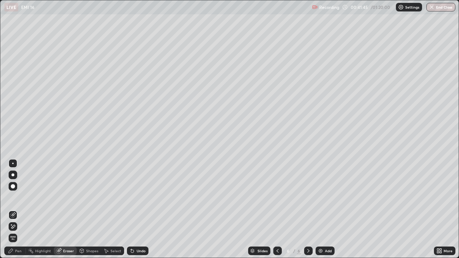
click at [22, 209] on div "Pen" at bounding box center [15, 251] width 22 height 9
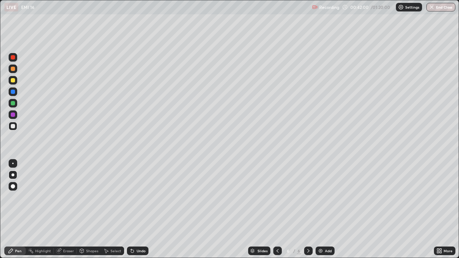
click at [85, 209] on div "Shapes" at bounding box center [89, 251] width 24 height 9
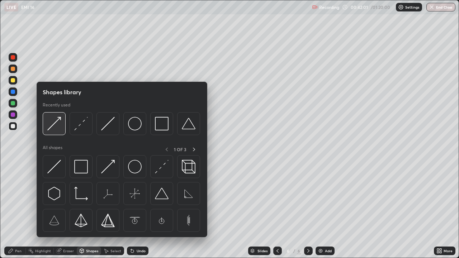
click at [58, 123] on img at bounding box center [54, 124] width 14 height 14
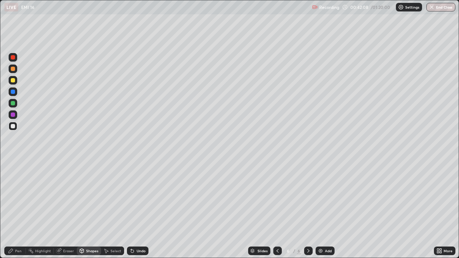
click at [94, 209] on div "Shapes" at bounding box center [92, 251] width 12 height 4
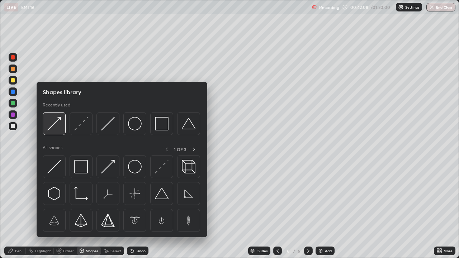
click at [53, 124] on img at bounding box center [54, 124] width 14 height 14
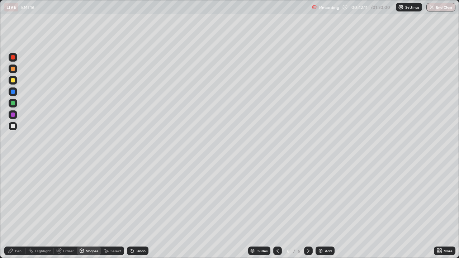
click at [14, 69] on div at bounding box center [13, 69] width 4 height 4
click at [18, 209] on div "Pen" at bounding box center [18, 251] width 6 height 4
click at [90, 209] on div "Shapes" at bounding box center [89, 251] width 24 height 9
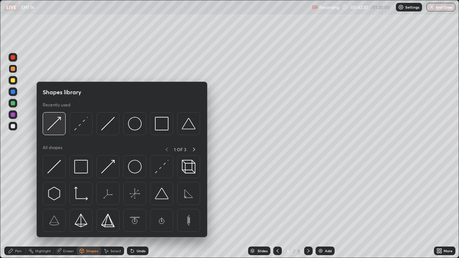
click at [53, 125] on img at bounding box center [54, 124] width 14 height 14
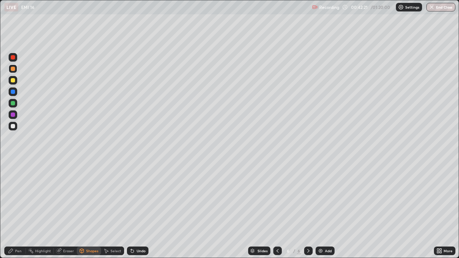
click at [10, 103] on div at bounding box center [13, 103] width 9 height 9
click at [19, 209] on div "Pen" at bounding box center [18, 251] width 6 height 4
click at [91, 209] on div "Shapes" at bounding box center [89, 251] width 24 height 9
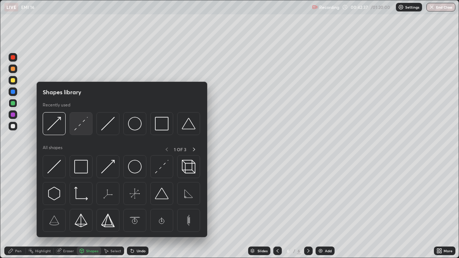
click at [80, 128] on img at bounding box center [81, 124] width 14 height 14
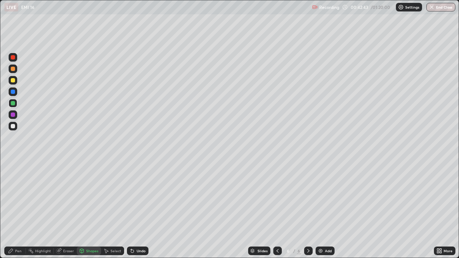
click at [91, 209] on div "Shapes" at bounding box center [92, 251] width 12 height 4
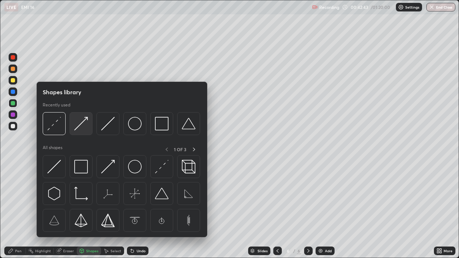
click at [80, 122] on img at bounding box center [81, 124] width 14 height 14
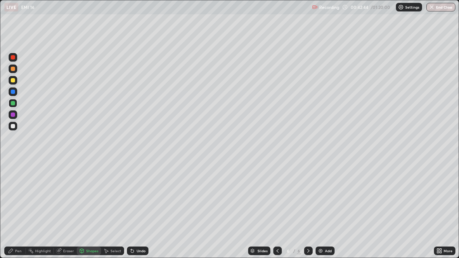
click at [12, 115] on div at bounding box center [13, 115] width 4 height 4
click at [24, 209] on div "Pen" at bounding box center [15, 251] width 22 height 9
click at [118, 209] on div "Select" at bounding box center [115, 251] width 11 height 4
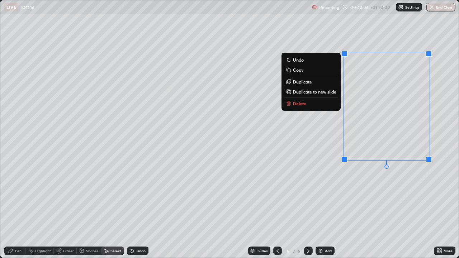
click at [311, 82] on button "Duplicate" at bounding box center [310, 81] width 53 height 9
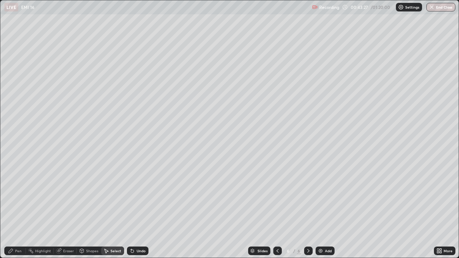
click at [17, 209] on div "Pen" at bounding box center [18, 251] width 6 height 4
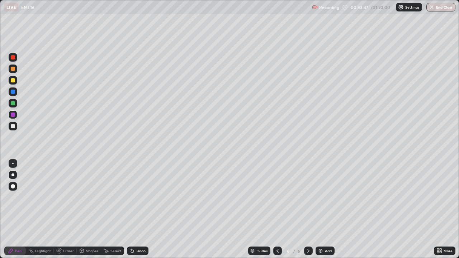
click at [137, 209] on div "Undo" at bounding box center [141, 251] width 9 height 4
click at [138, 209] on div "Undo" at bounding box center [141, 251] width 9 height 4
click at [138, 209] on div "Undo" at bounding box center [138, 251] width 22 height 9
click at [138, 209] on div "Undo" at bounding box center [141, 251] width 9 height 4
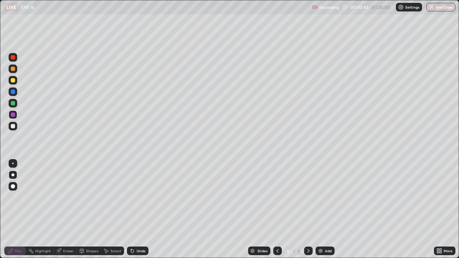
click at [14, 128] on div at bounding box center [13, 126] width 4 height 4
click at [92, 209] on div "Shapes" at bounding box center [92, 251] width 12 height 4
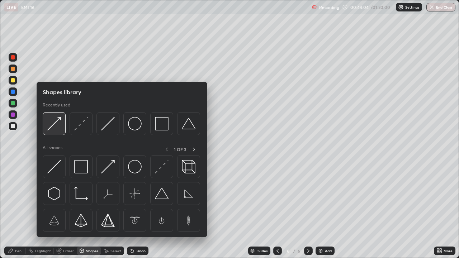
click at [56, 129] on img at bounding box center [54, 124] width 14 height 14
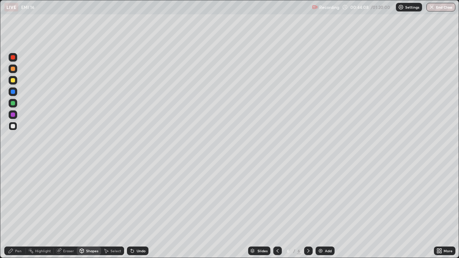
click at [15, 209] on div "Pen" at bounding box center [15, 251] width 22 height 9
click at [320, 209] on div "Slides 6 / 6 Add" at bounding box center [290, 251] width 285 height 14
click at [326, 209] on div "Add" at bounding box center [328, 251] width 7 height 4
click at [93, 209] on div "Shapes" at bounding box center [92, 251] width 12 height 4
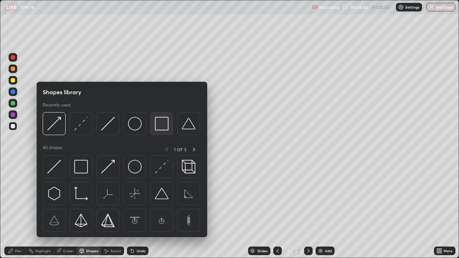
click at [163, 122] on img at bounding box center [162, 124] width 14 height 14
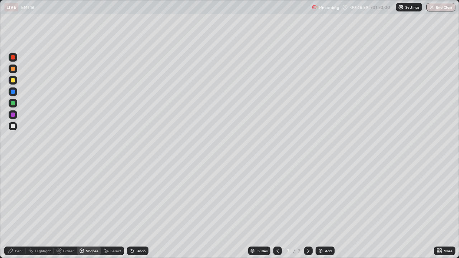
click at [18, 209] on div "Pen" at bounding box center [18, 251] width 6 height 4
click at [93, 209] on div "Shapes" at bounding box center [89, 251] width 24 height 9
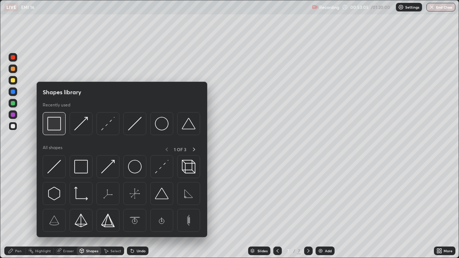
click at [56, 125] on img at bounding box center [54, 124] width 14 height 14
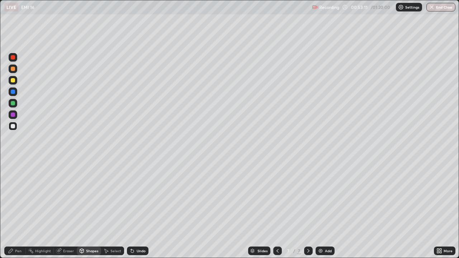
click at [70, 209] on div "Eraser" at bounding box center [68, 251] width 11 height 4
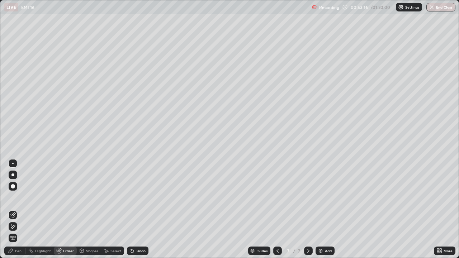
click at [19, 209] on div "Pen" at bounding box center [15, 251] width 22 height 9
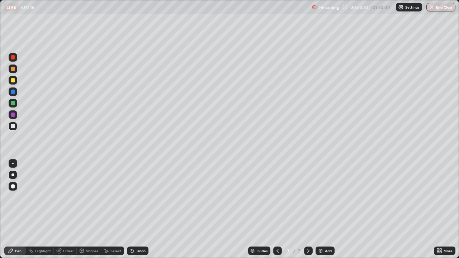
click at [85, 209] on div "Shapes" at bounding box center [89, 251] width 24 height 9
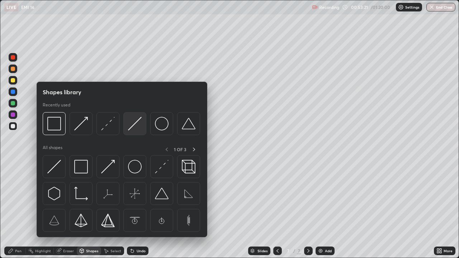
click at [136, 124] on img at bounding box center [135, 124] width 14 height 14
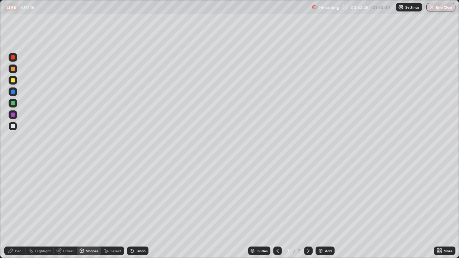
click at [17, 209] on div "Pen" at bounding box center [15, 251] width 22 height 9
click at [137, 209] on div "Undo" at bounding box center [138, 251] width 22 height 9
click at [88, 209] on div "Shapes" at bounding box center [92, 251] width 12 height 4
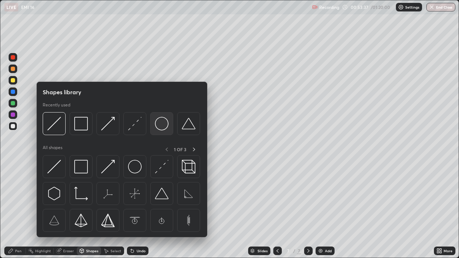
click at [161, 124] on img at bounding box center [162, 124] width 14 height 14
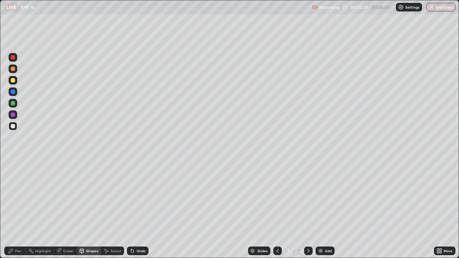
click at [16, 209] on div "Pen" at bounding box center [18, 251] width 6 height 4
click at [86, 209] on div "Shapes" at bounding box center [92, 251] width 12 height 4
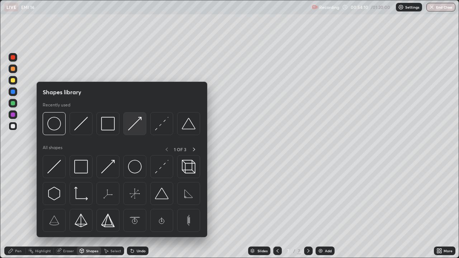
click at [133, 124] on img at bounding box center [135, 124] width 14 height 14
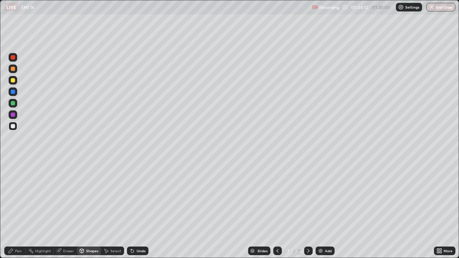
click at [19, 209] on div "Pen" at bounding box center [18, 251] width 6 height 4
click at [85, 209] on div "Shapes" at bounding box center [89, 251] width 24 height 9
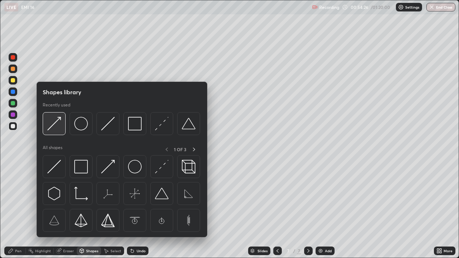
click at [56, 127] on img at bounding box center [54, 124] width 14 height 14
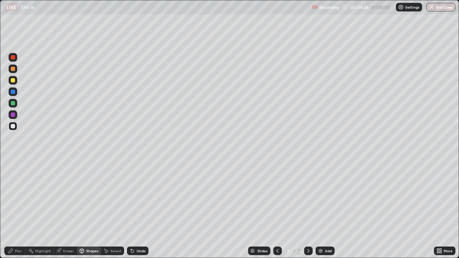
click at [18, 209] on div "Pen" at bounding box center [18, 251] width 6 height 4
click at [95, 209] on div "Shapes" at bounding box center [89, 251] width 24 height 9
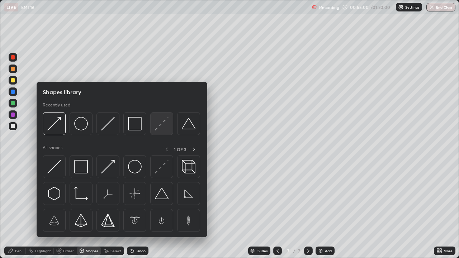
click at [159, 124] on img at bounding box center [162, 124] width 14 height 14
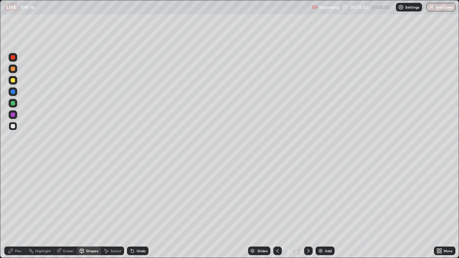
click at [19, 209] on div "Pen" at bounding box center [18, 251] width 6 height 4
click at [90, 209] on div "Shapes" at bounding box center [92, 251] width 12 height 4
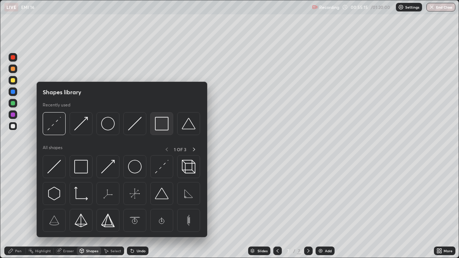
click at [161, 123] on img at bounding box center [162, 124] width 14 height 14
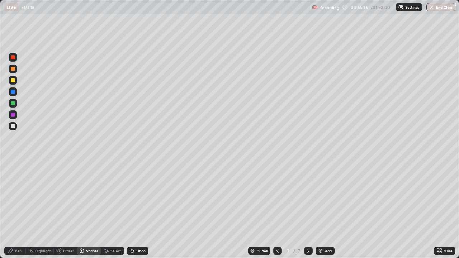
click at [14, 104] on div at bounding box center [13, 103] width 4 height 4
click at [19, 209] on div "Pen" at bounding box center [18, 251] width 6 height 4
click at [9, 127] on div at bounding box center [13, 126] width 9 height 9
click at [12, 103] on div at bounding box center [13, 103] width 4 height 4
click at [10, 126] on div at bounding box center [13, 126] width 9 height 9
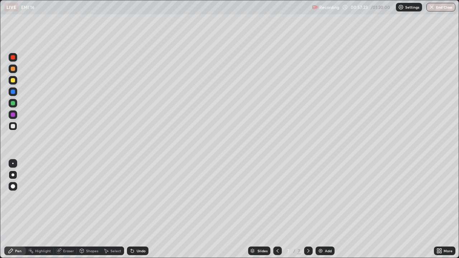
click at [94, 209] on div "Shapes" at bounding box center [92, 251] width 12 height 4
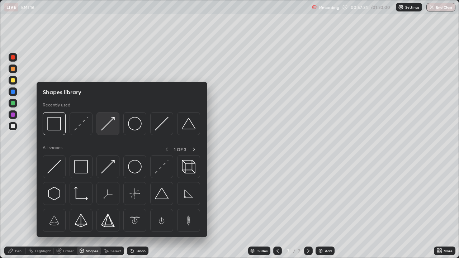
click at [113, 121] on img at bounding box center [108, 124] width 14 height 14
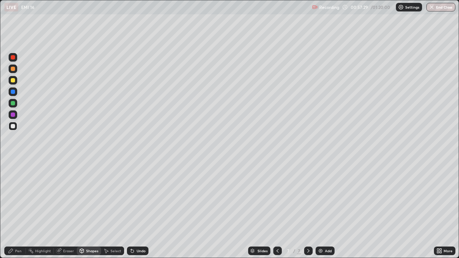
click at [19, 209] on div "Pen" at bounding box center [18, 251] width 6 height 4
click at [89, 209] on div "Shapes" at bounding box center [89, 251] width 24 height 9
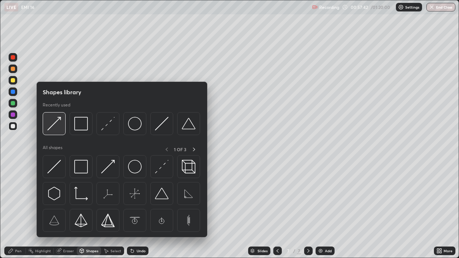
click at [54, 128] on img at bounding box center [54, 124] width 14 height 14
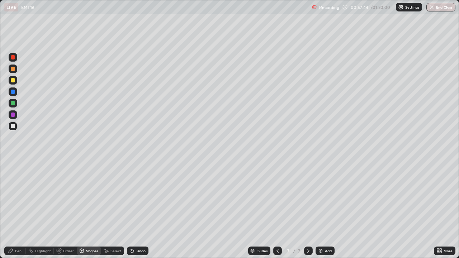
click at [19, 209] on div "Pen" at bounding box center [15, 251] width 22 height 9
click at [320, 209] on img at bounding box center [321, 251] width 6 height 6
click at [90, 209] on div "Shapes" at bounding box center [92, 251] width 12 height 4
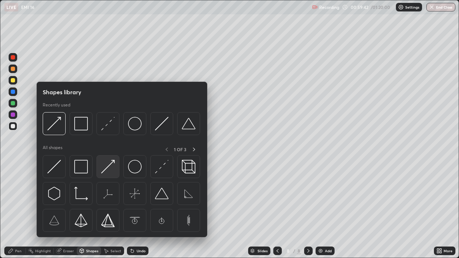
click at [111, 165] on img at bounding box center [108, 167] width 14 height 14
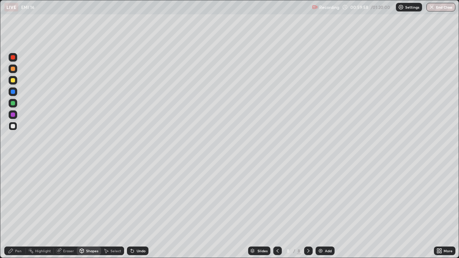
click at [141, 209] on div "Undo" at bounding box center [141, 251] width 9 height 4
click at [275, 209] on icon at bounding box center [278, 251] width 6 height 6
click at [308, 209] on icon at bounding box center [309, 251] width 6 height 6
click at [19, 209] on div "Pen" at bounding box center [18, 251] width 6 height 4
click at [133, 209] on icon at bounding box center [132, 251] width 6 height 6
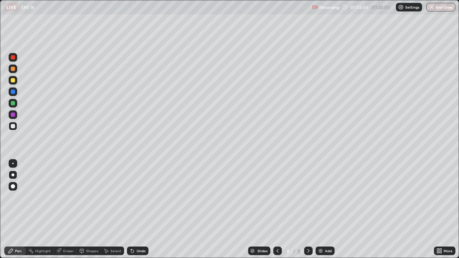
click at [138, 209] on div "Undo" at bounding box center [141, 251] width 9 height 4
click at [137, 209] on div "Undo" at bounding box center [141, 251] width 9 height 4
click at [60, 209] on icon at bounding box center [59, 251] width 6 height 6
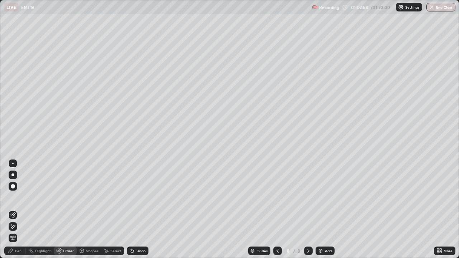
click at [11, 209] on icon at bounding box center [11, 251] width 4 height 4
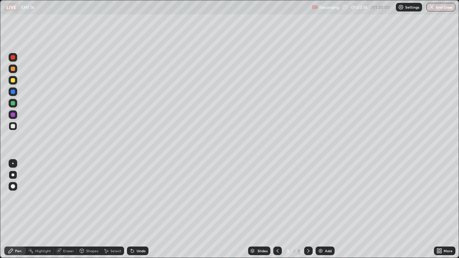
click at [90, 209] on div "Shapes" at bounding box center [92, 251] width 12 height 4
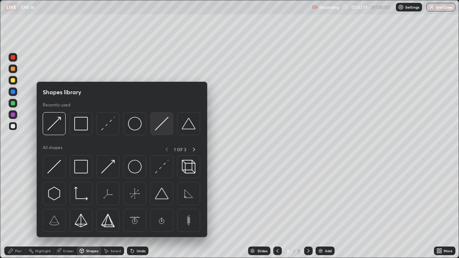
click at [162, 123] on img at bounding box center [162, 124] width 14 height 14
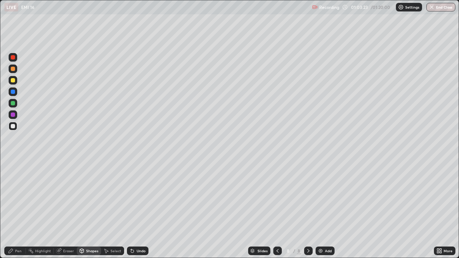
click at [22, 209] on div "Pen" at bounding box center [15, 251] width 22 height 9
click at [13, 80] on div at bounding box center [13, 80] width 4 height 4
click at [89, 209] on div "Shapes" at bounding box center [92, 251] width 12 height 4
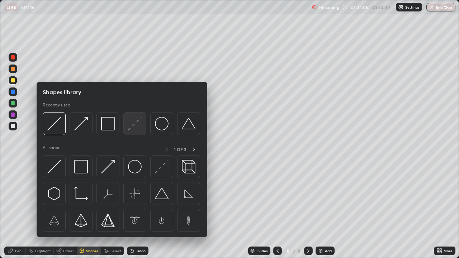
click at [135, 127] on img at bounding box center [135, 124] width 14 height 14
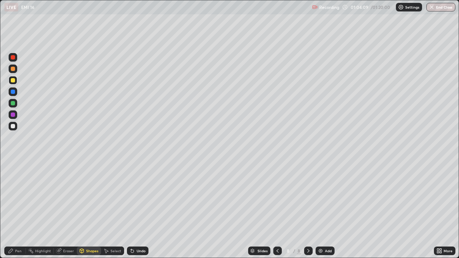
click at [18, 209] on div "Pen" at bounding box center [18, 251] width 6 height 4
click at [82, 209] on icon at bounding box center [82, 252] width 0 height 3
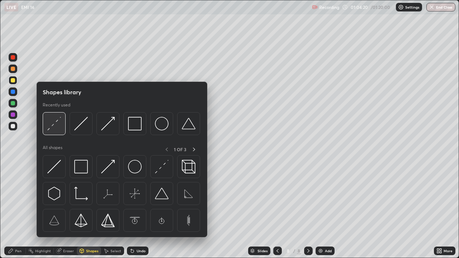
click at [60, 130] on img at bounding box center [54, 124] width 14 height 14
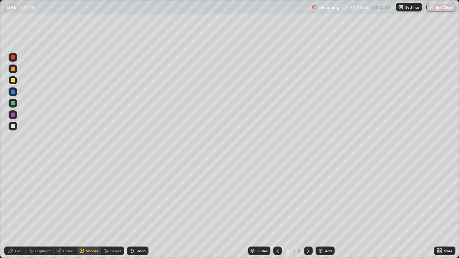
click at [10, 129] on div at bounding box center [13, 126] width 9 height 9
click at [14, 209] on div "Pen" at bounding box center [15, 251] width 22 height 9
click at [277, 209] on icon at bounding box center [278, 251] width 6 height 6
click at [307, 209] on icon at bounding box center [309, 251] width 6 height 6
click at [85, 209] on div "Shapes" at bounding box center [89, 251] width 24 height 9
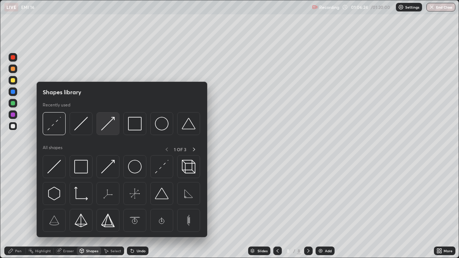
click at [109, 127] on img at bounding box center [108, 124] width 14 height 14
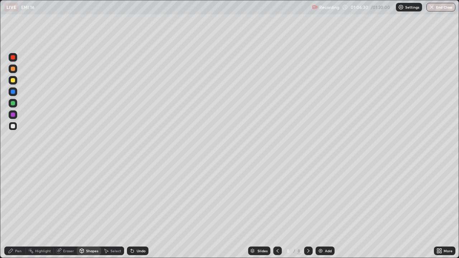
click at [19, 209] on div "Pen" at bounding box center [18, 251] width 6 height 4
click at [13, 82] on div at bounding box center [13, 80] width 4 height 4
click at [92, 209] on div "Shapes" at bounding box center [92, 251] width 12 height 4
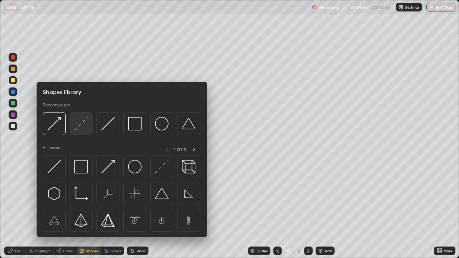
click at [82, 125] on img at bounding box center [81, 124] width 14 height 14
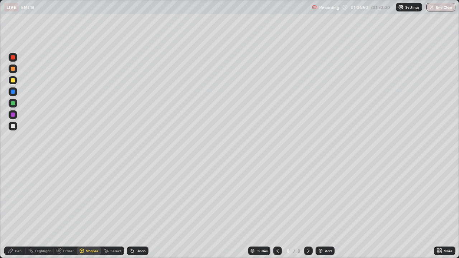
click at [20, 209] on div "Pen" at bounding box center [18, 251] width 6 height 4
click at [138, 209] on div "Undo" at bounding box center [141, 251] width 9 height 4
click at [96, 209] on div "Shapes" at bounding box center [92, 251] width 12 height 4
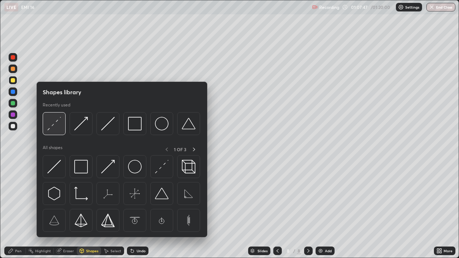
click at [56, 126] on img at bounding box center [54, 124] width 14 height 14
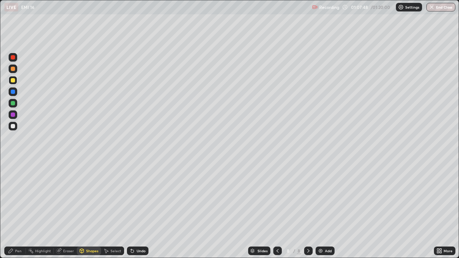
click at [11, 105] on div at bounding box center [13, 103] width 9 height 9
click at [21, 209] on div "Pen" at bounding box center [18, 251] width 6 height 4
click at [277, 209] on icon at bounding box center [278, 251] width 6 height 6
click at [307, 209] on div at bounding box center [308, 251] width 9 height 9
click at [328, 209] on div "Add" at bounding box center [328, 251] width 7 height 4
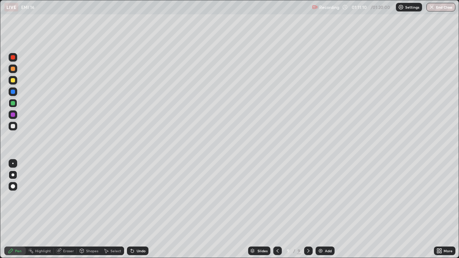
click at [15, 128] on div at bounding box center [13, 126] width 9 height 9
click at [83, 209] on icon at bounding box center [82, 251] width 4 height 4
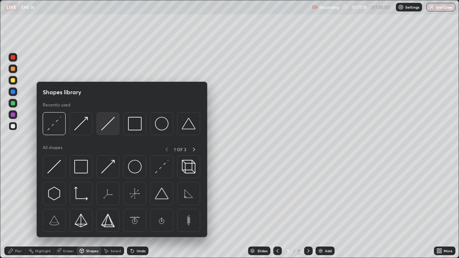
click at [112, 125] on img at bounding box center [108, 124] width 14 height 14
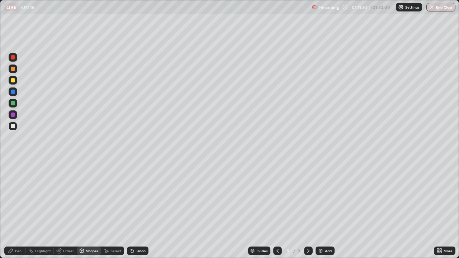
click at [16, 209] on div "Pen" at bounding box center [18, 251] width 6 height 4
click at [137, 209] on div "Undo" at bounding box center [141, 251] width 9 height 4
click at [435, 8] on button "End Class" at bounding box center [440, 7] width 29 height 9
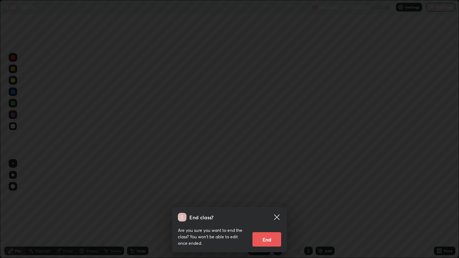
click at [264, 209] on button "End" at bounding box center [267, 239] width 29 height 14
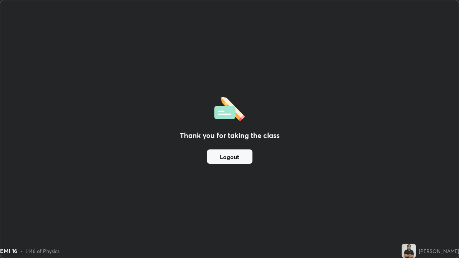
click at [243, 160] on button "Logout" at bounding box center [230, 157] width 46 height 14
